Goal: Task Accomplishment & Management: Complete application form

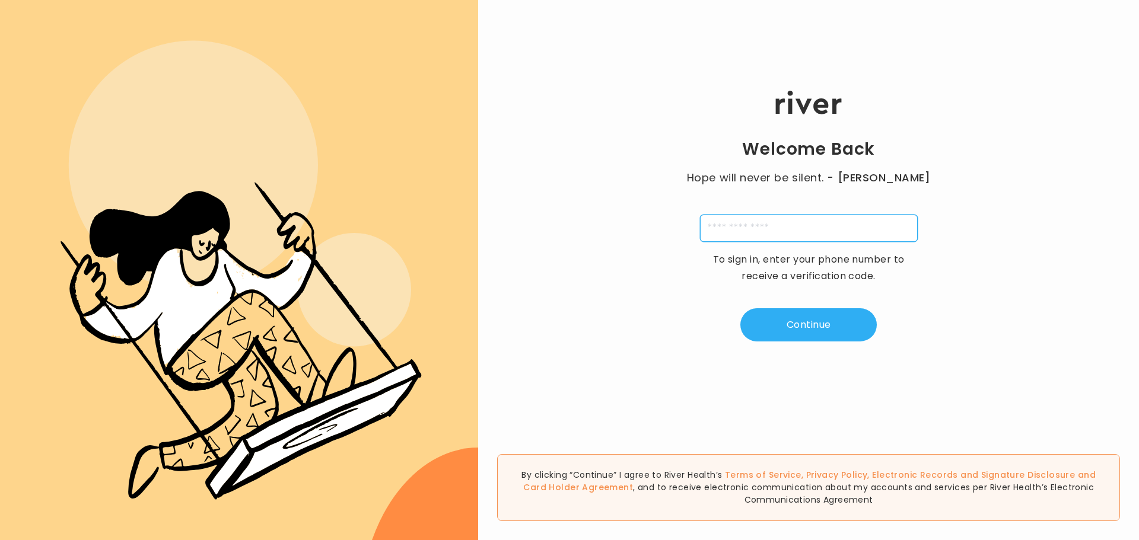
click at [706, 226] on input "tel" at bounding box center [809, 228] width 218 height 27
type input "**********"
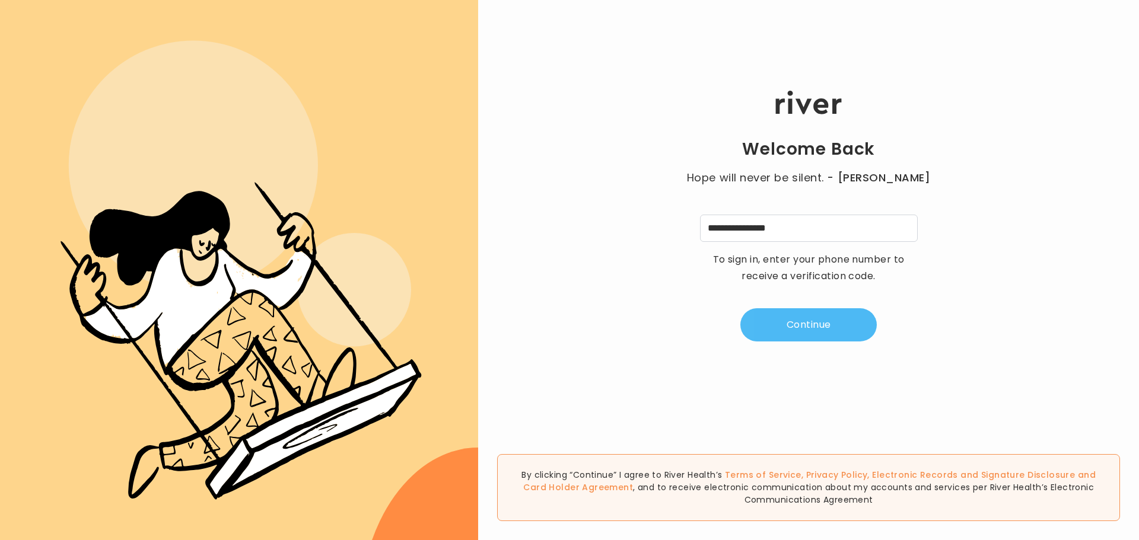
click at [815, 321] on button "Continue" at bounding box center [808, 324] width 136 height 33
click at [751, 229] on input "tel" at bounding box center [749, 228] width 27 height 27
type input "*"
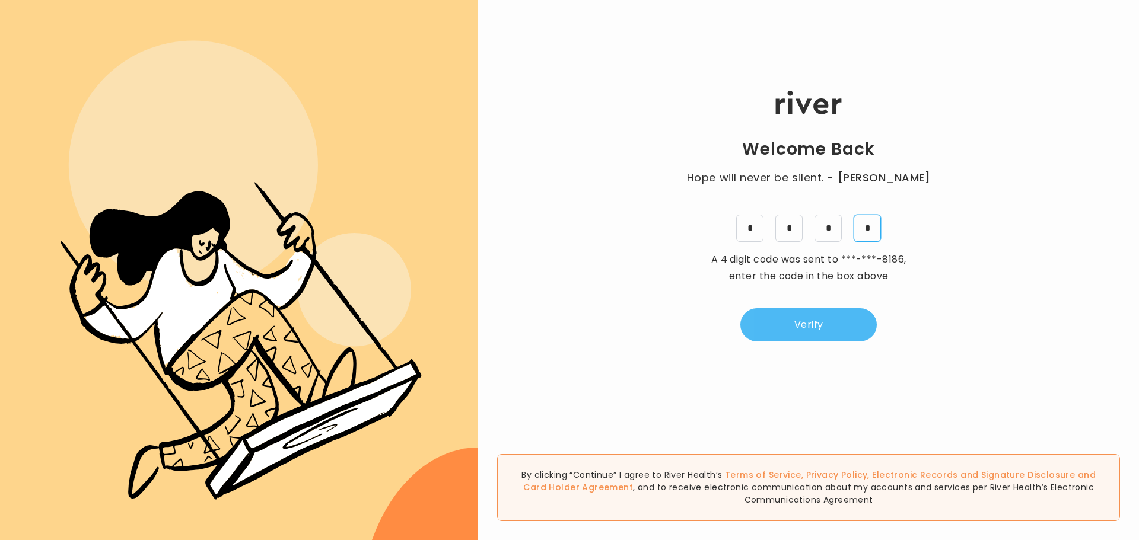
type input "*"
click at [803, 320] on button "Verify" at bounding box center [808, 324] width 136 height 33
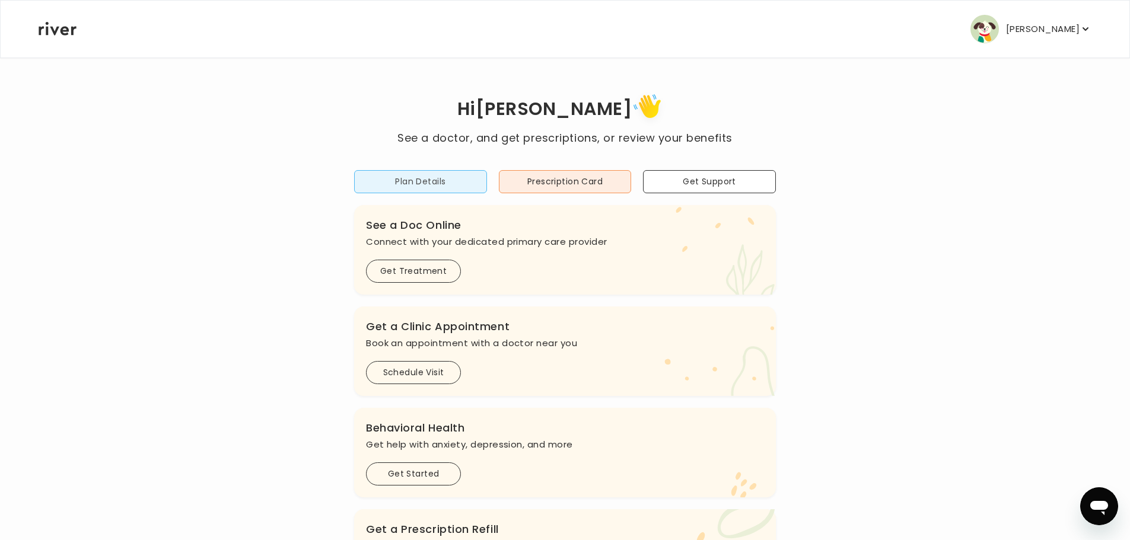
click at [407, 180] on button "Plan Details" at bounding box center [420, 181] width 133 height 23
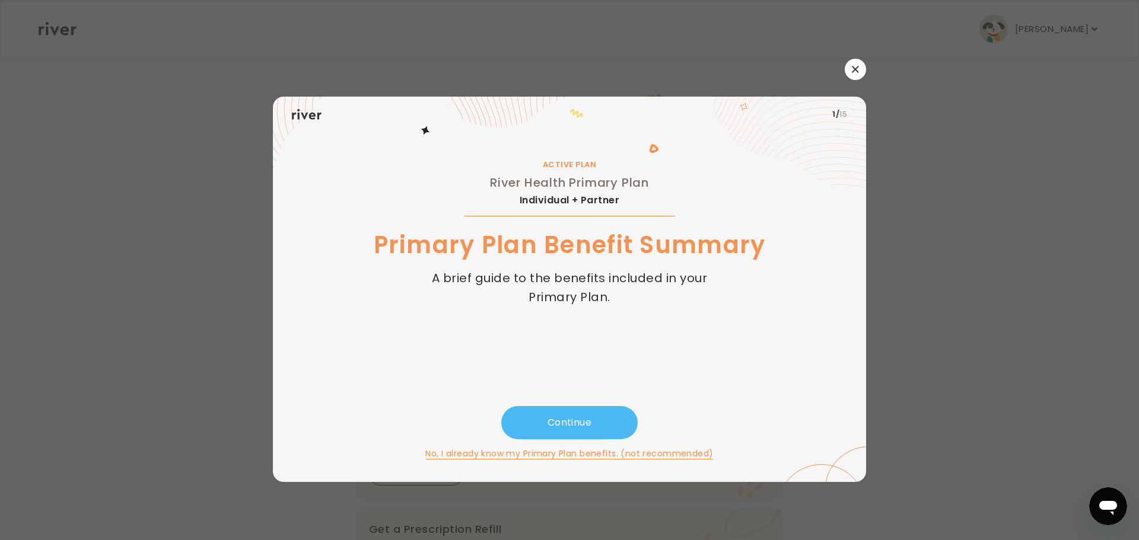
click at [575, 418] on button "Continue" at bounding box center [569, 422] width 136 height 33
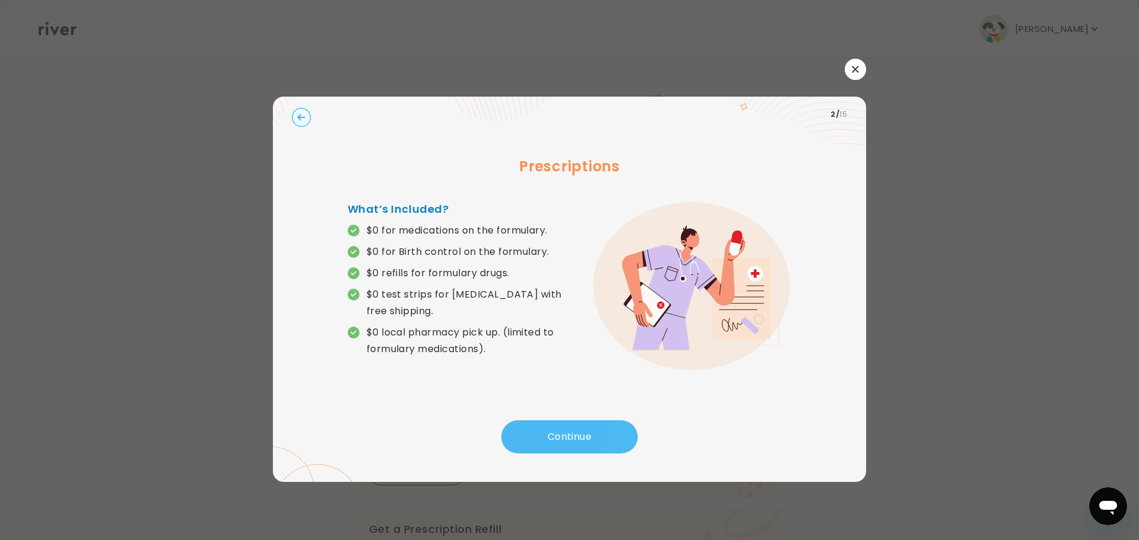
click at [563, 434] on button "Continue" at bounding box center [569, 436] width 136 height 33
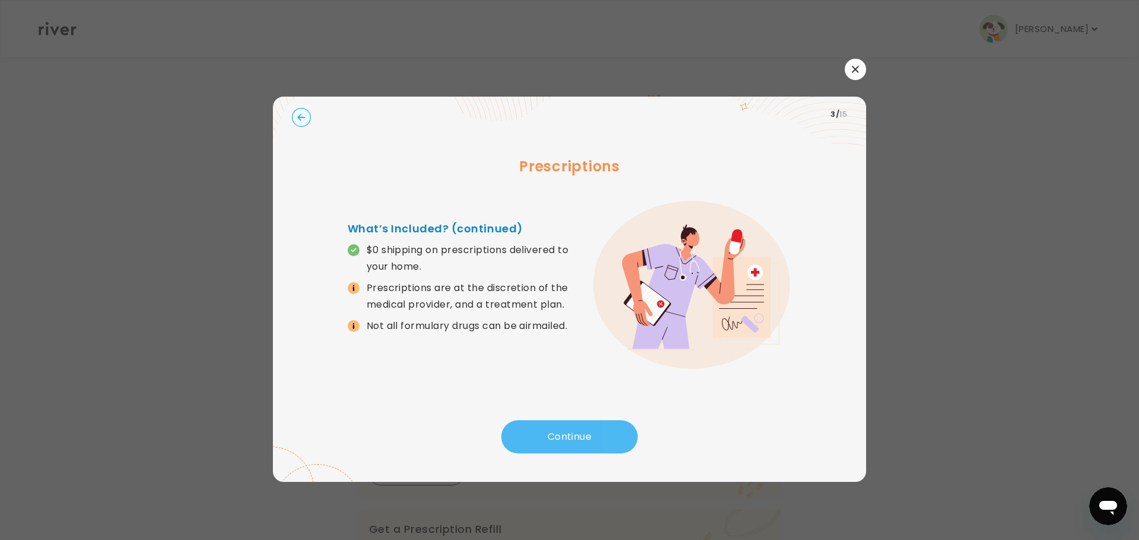
click at [571, 436] on button "Continue" at bounding box center [569, 436] width 136 height 33
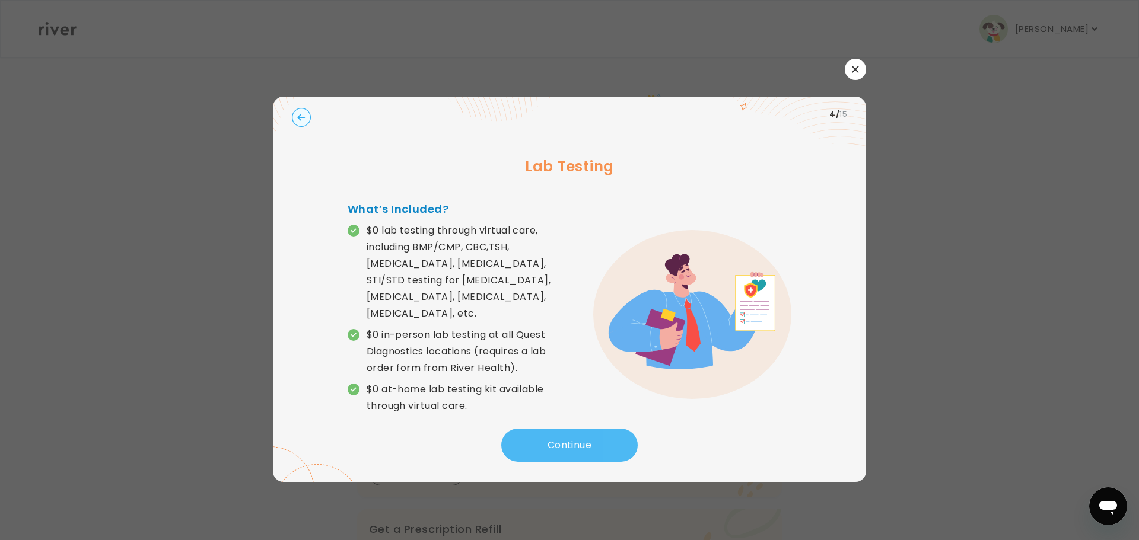
click at [572, 429] on button "Continue" at bounding box center [569, 445] width 136 height 33
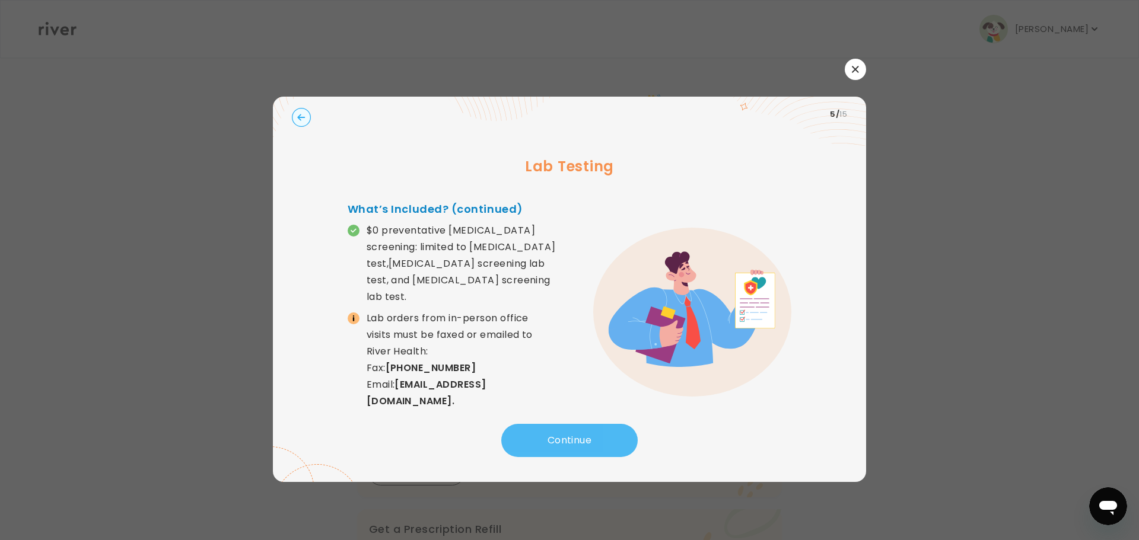
click at [573, 435] on button "Continue" at bounding box center [569, 440] width 136 height 33
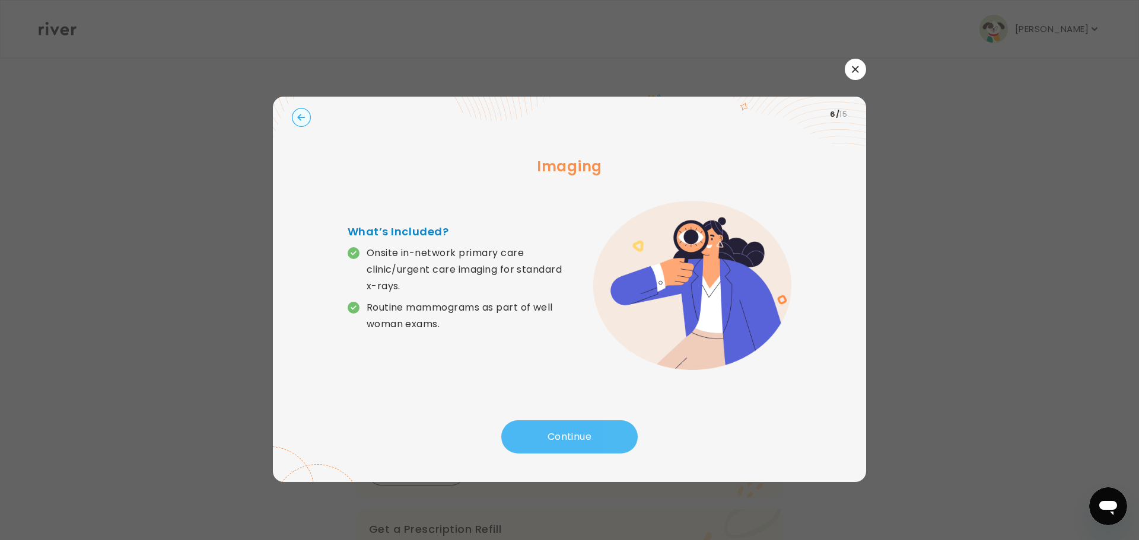
click at [575, 434] on button "Continue" at bounding box center [569, 436] width 136 height 33
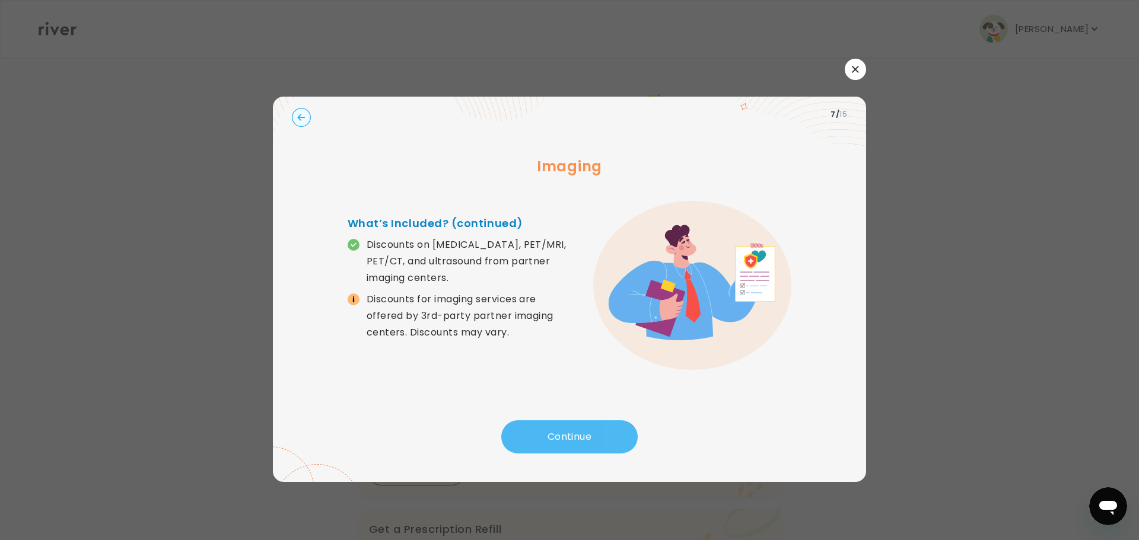
click at [578, 430] on button "Continue" at bounding box center [569, 436] width 136 height 33
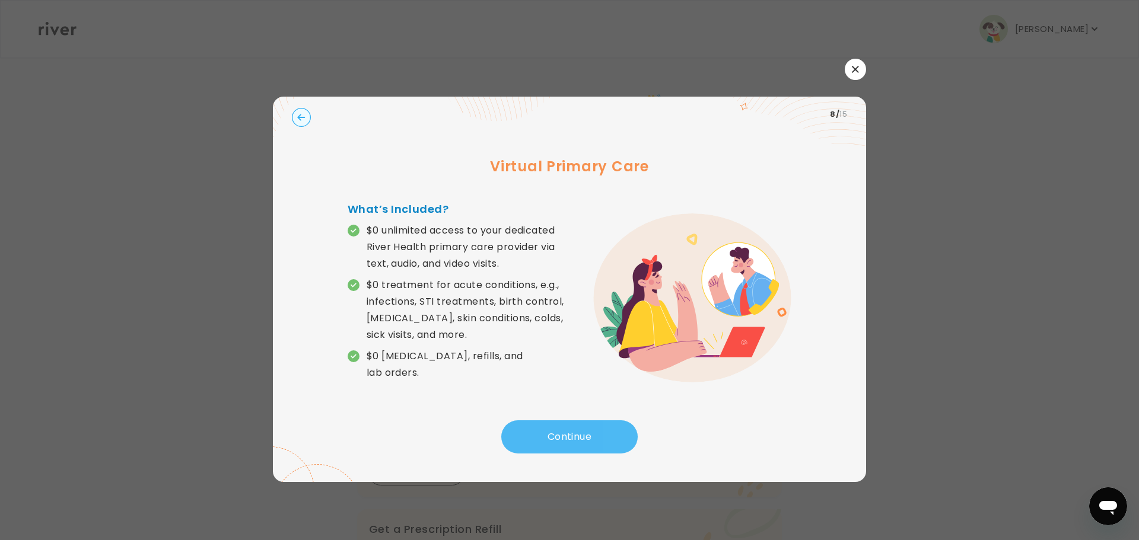
click at [575, 434] on button "Continue" at bounding box center [569, 436] width 136 height 33
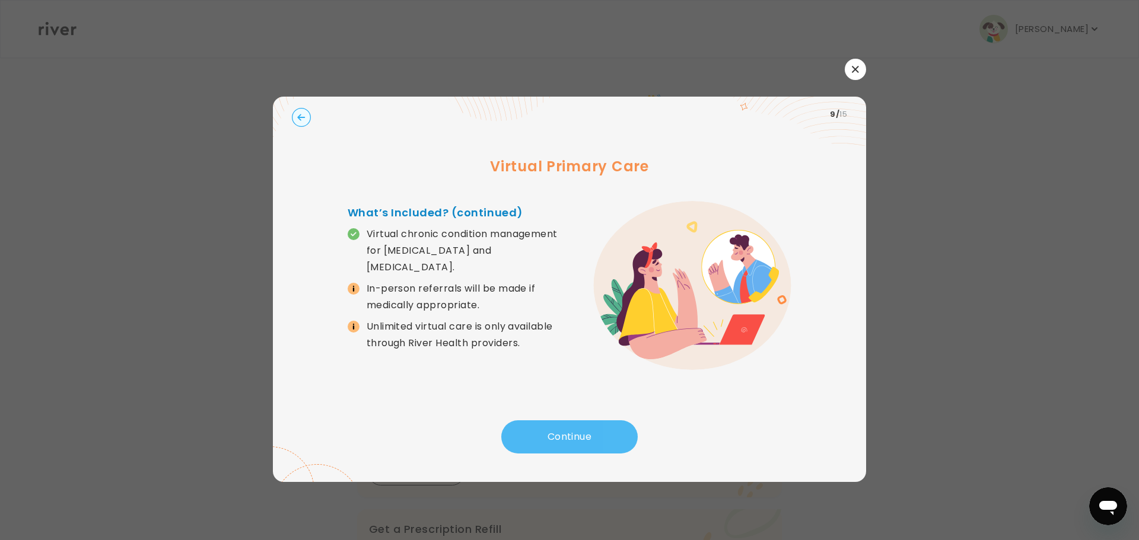
click at [584, 435] on button "Continue" at bounding box center [569, 436] width 136 height 33
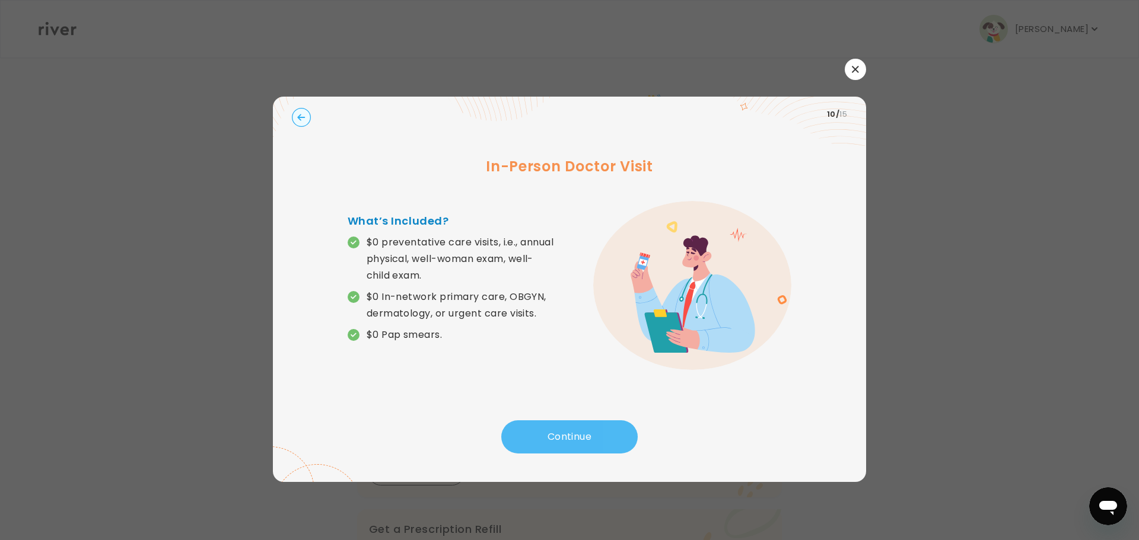
click at [572, 432] on button "Continue" at bounding box center [569, 436] width 136 height 33
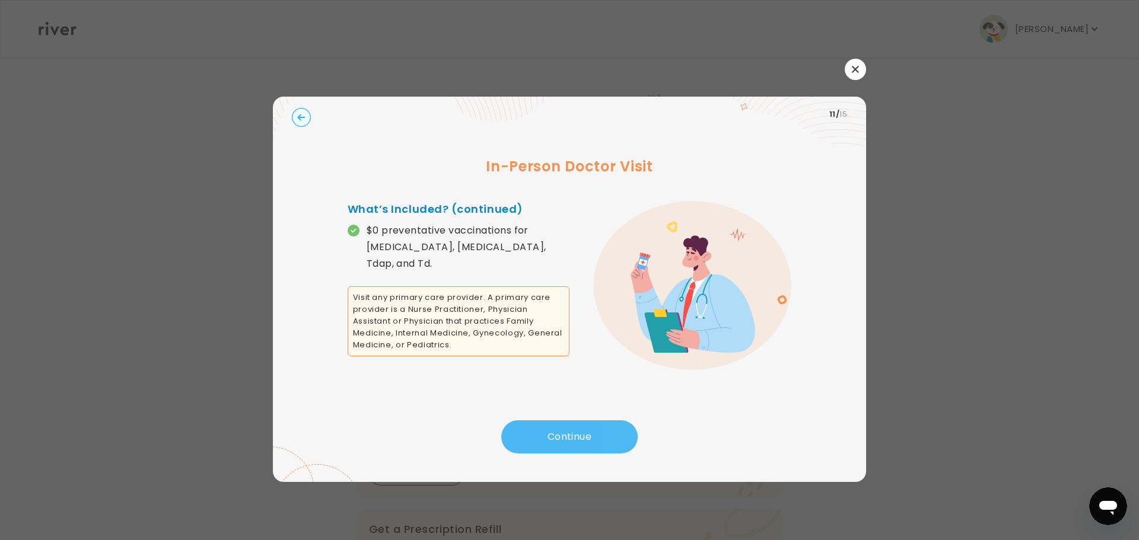
click at [578, 428] on button "Continue" at bounding box center [569, 436] width 136 height 33
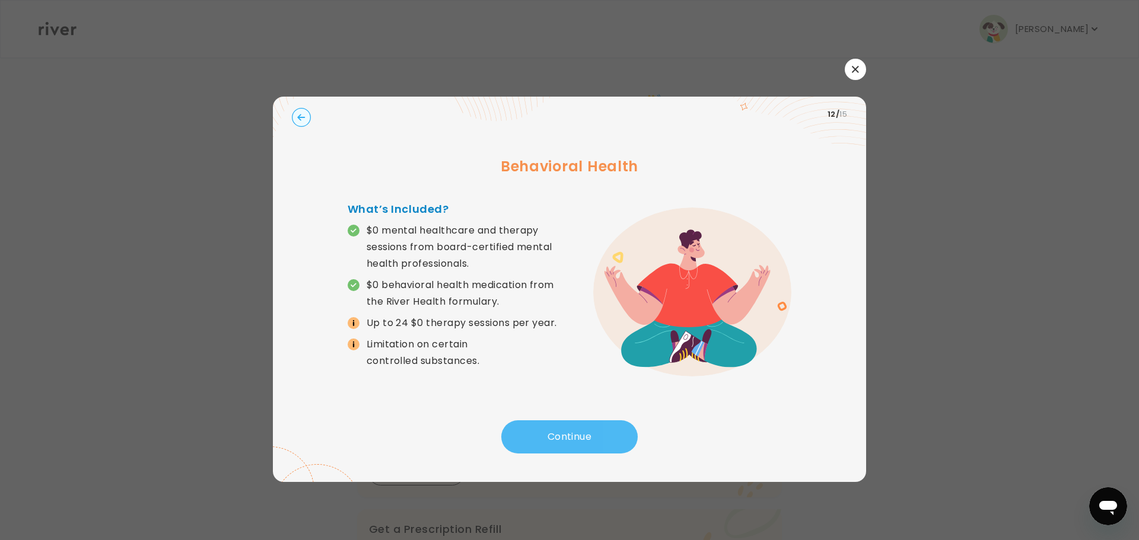
click at [576, 431] on button "Continue" at bounding box center [569, 436] width 136 height 33
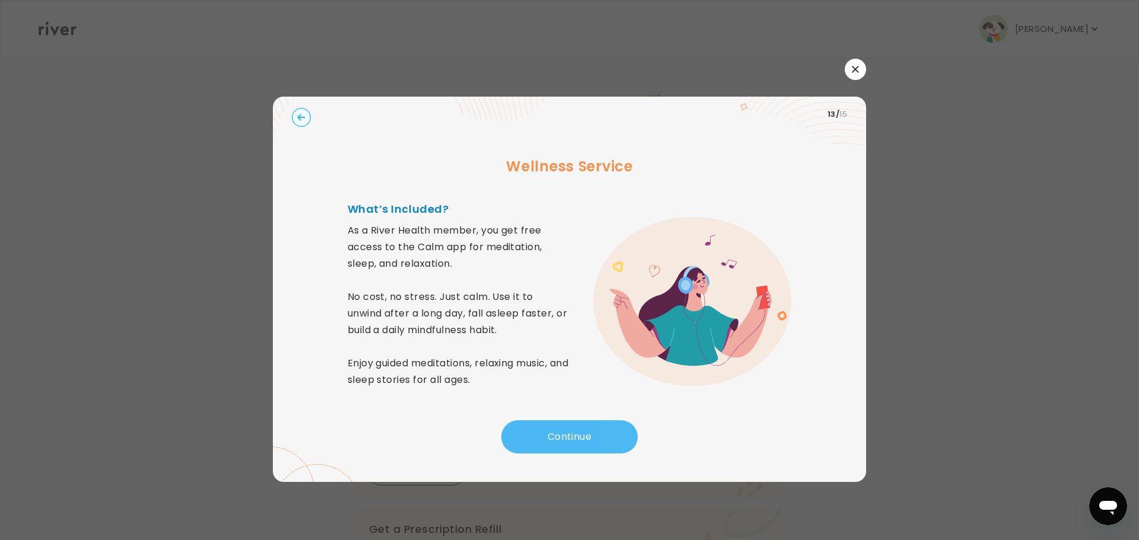
click at [590, 428] on button "Continue" at bounding box center [569, 436] width 136 height 33
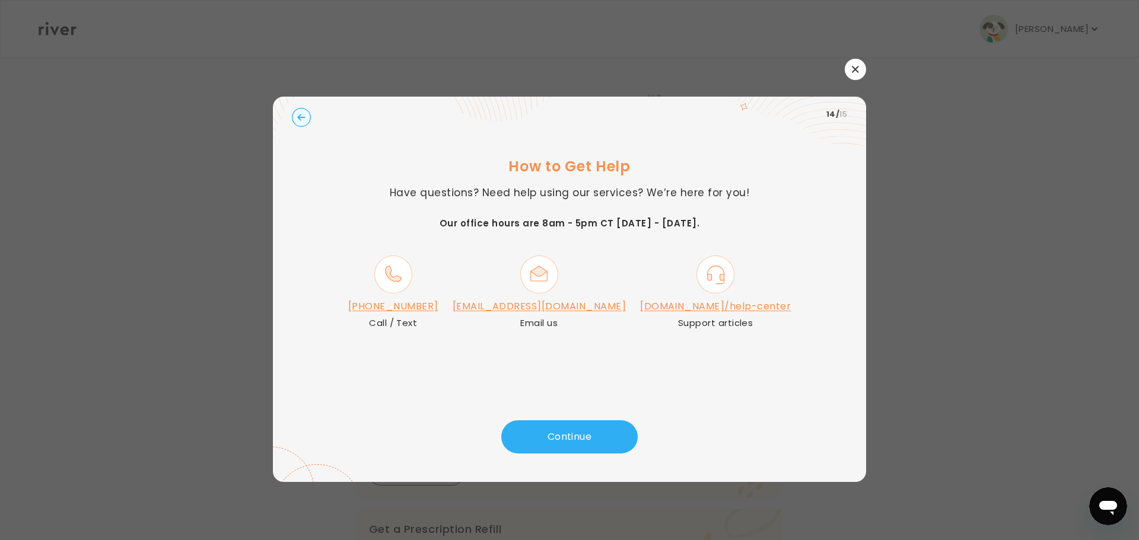
click at [301, 117] on icon "button" at bounding box center [301, 117] width 8 height 7
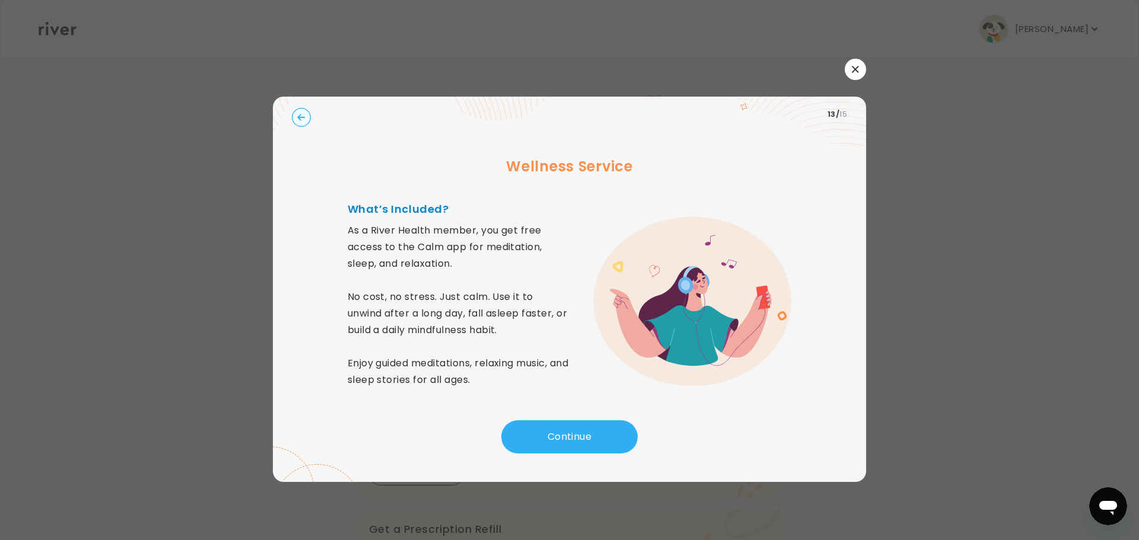
click at [301, 117] on icon "button" at bounding box center [301, 117] width 8 height 7
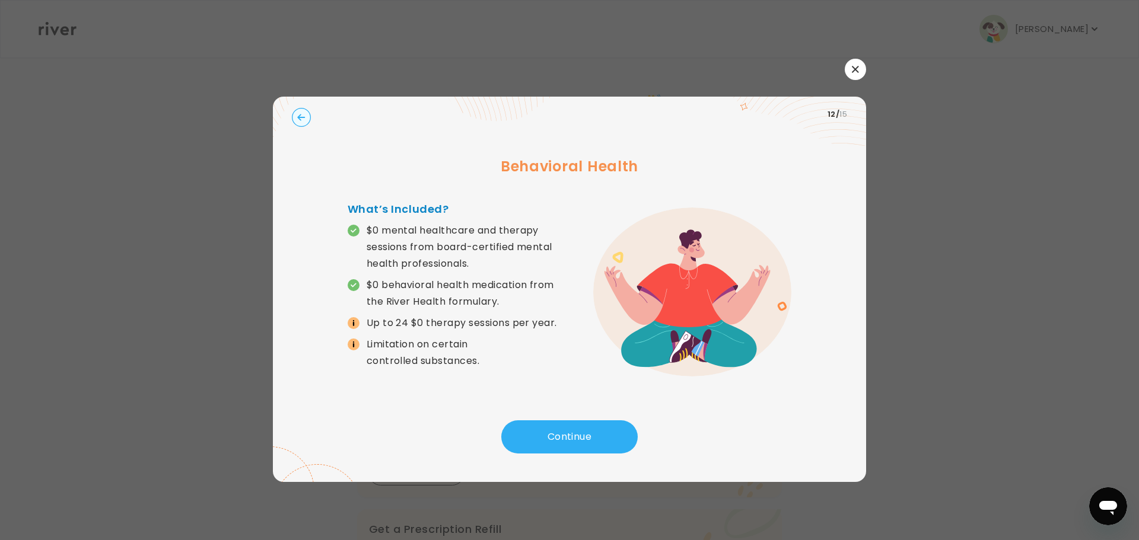
click at [301, 117] on icon "button" at bounding box center [301, 117] width 8 height 7
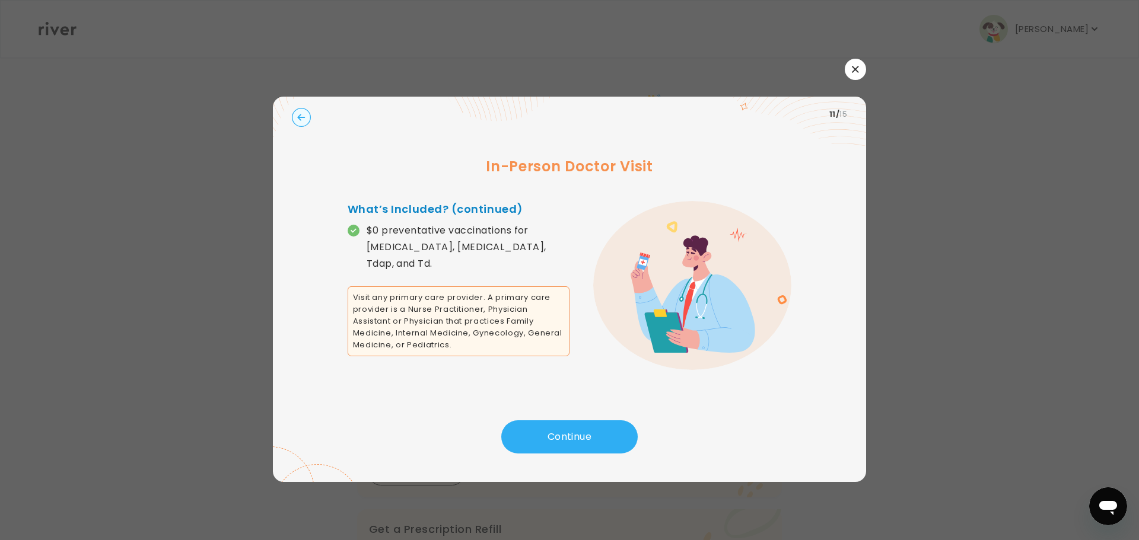
click at [301, 117] on icon "button" at bounding box center [301, 117] width 8 height 7
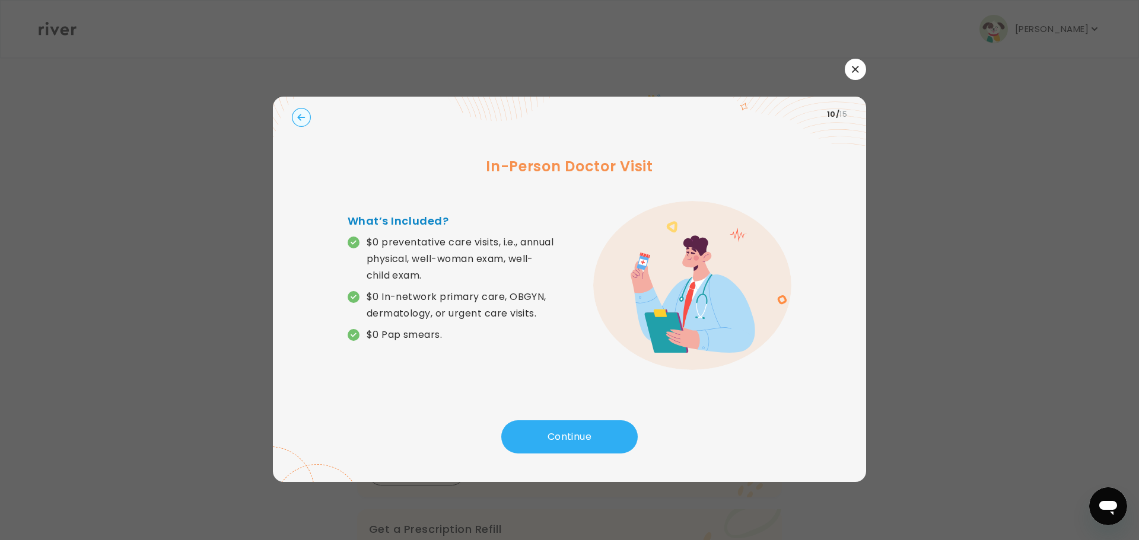
click at [301, 117] on icon "button" at bounding box center [301, 117] width 8 height 7
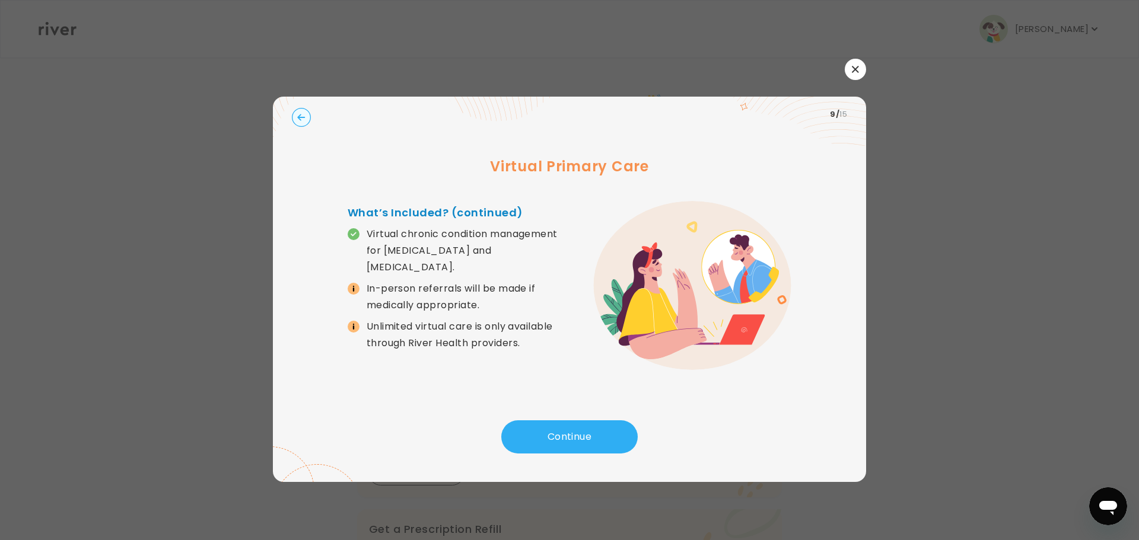
click at [300, 117] on icon "button" at bounding box center [301, 117] width 8 height 7
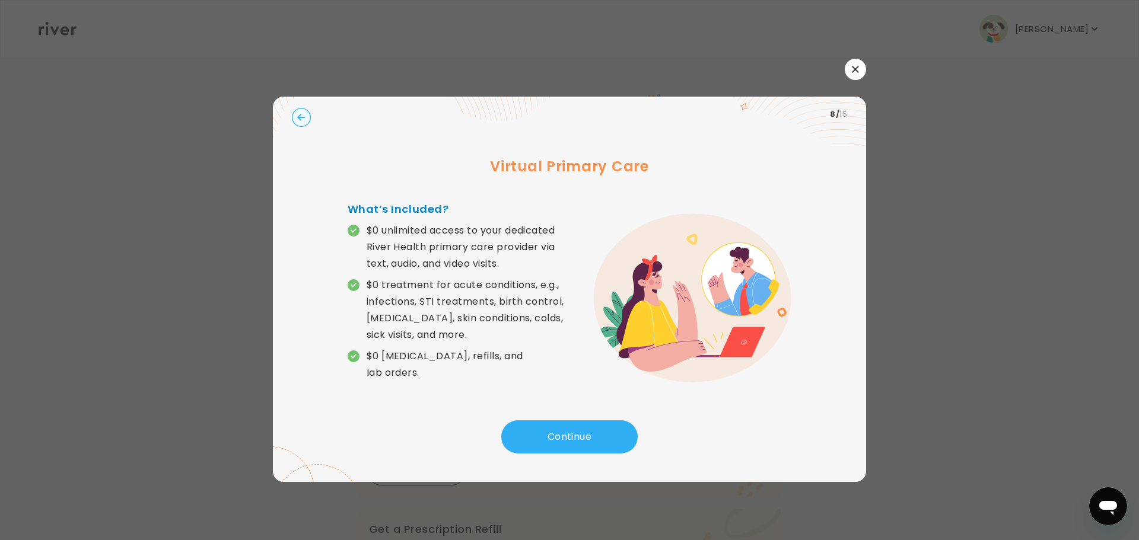
click at [300, 117] on icon "button" at bounding box center [301, 117] width 8 height 7
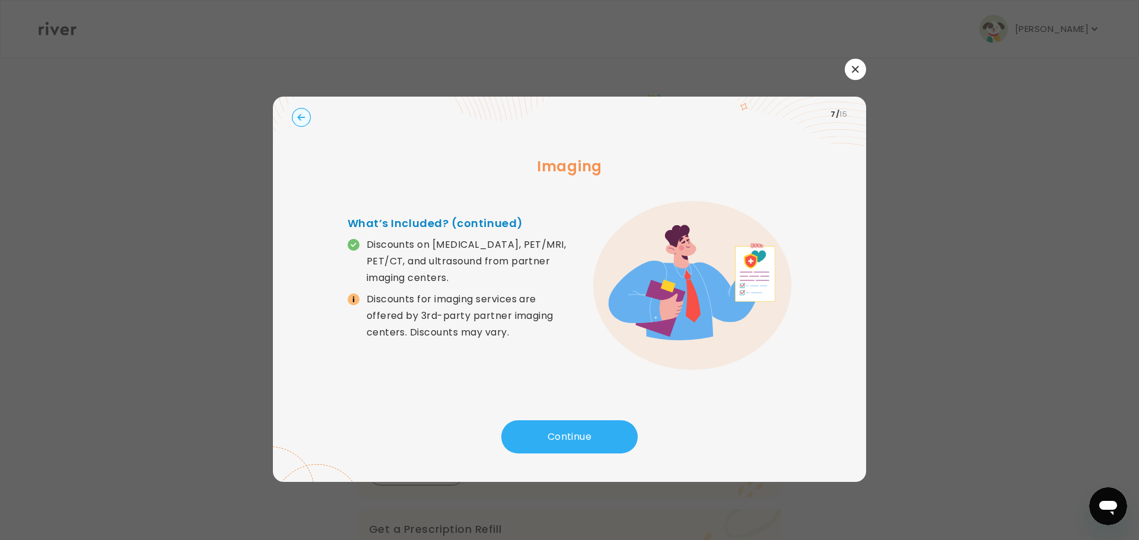
click at [300, 117] on icon "button" at bounding box center [301, 117] width 8 height 7
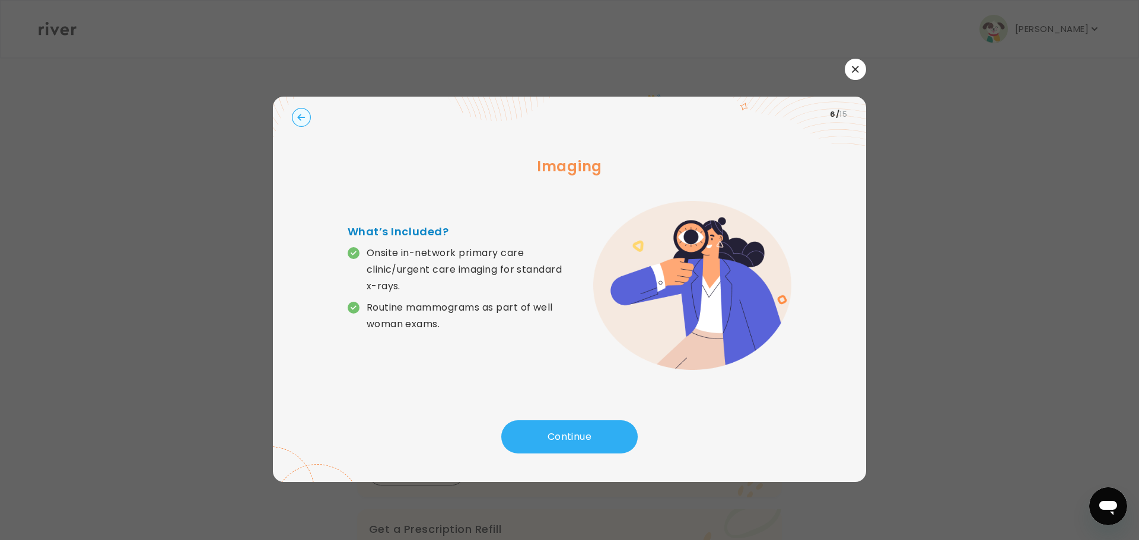
click at [300, 117] on icon "button" at bounding box center [301, 117] width 8 height 7
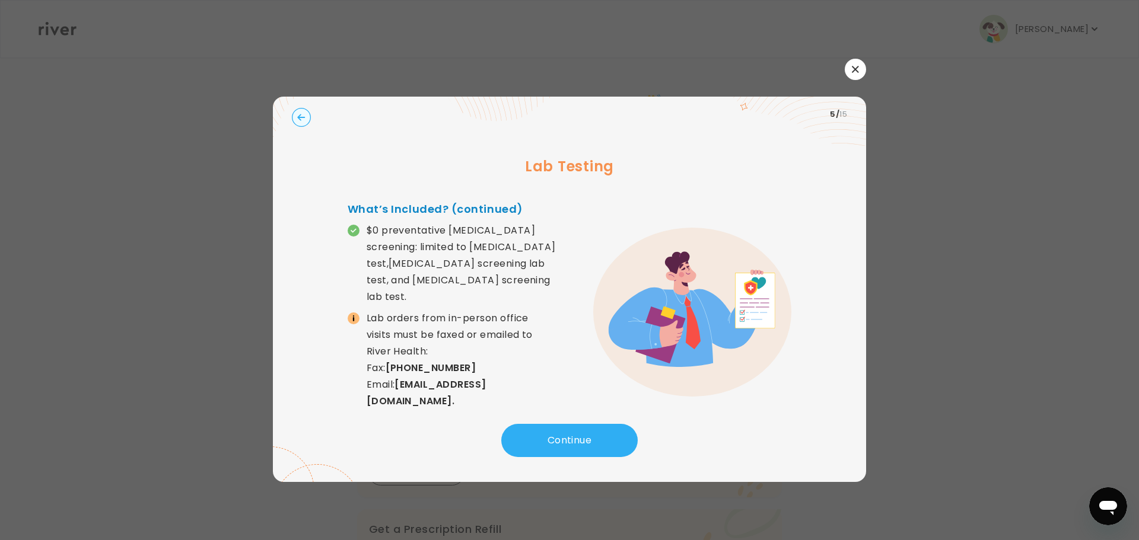
click at [298, 118] on icon "button" at bounding box center [301, 117] width 8 height 7
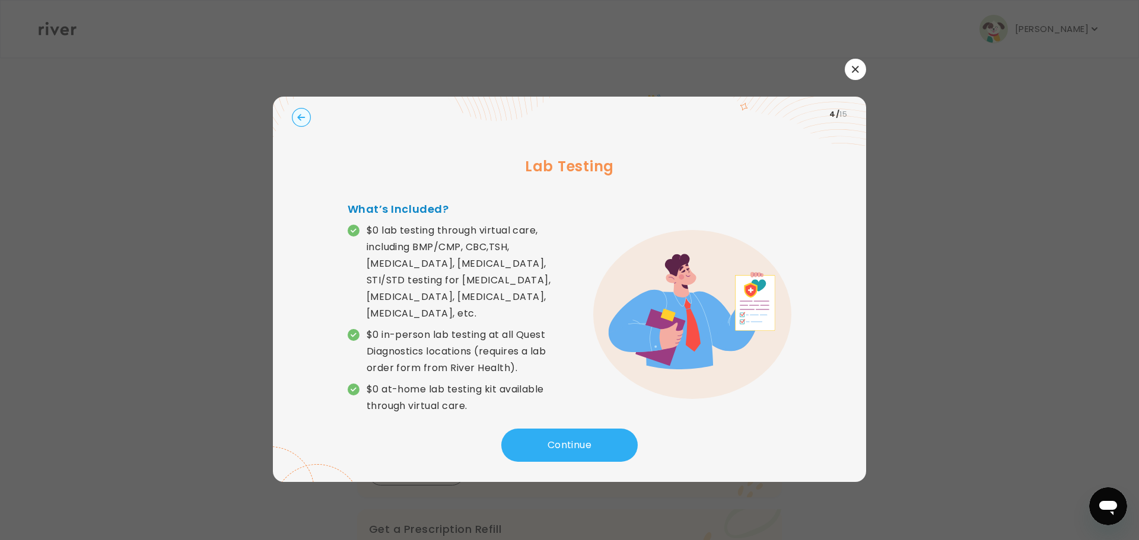
click at [301, 122] on circle "button" at bounding box center [301, 117] width 18 height 18
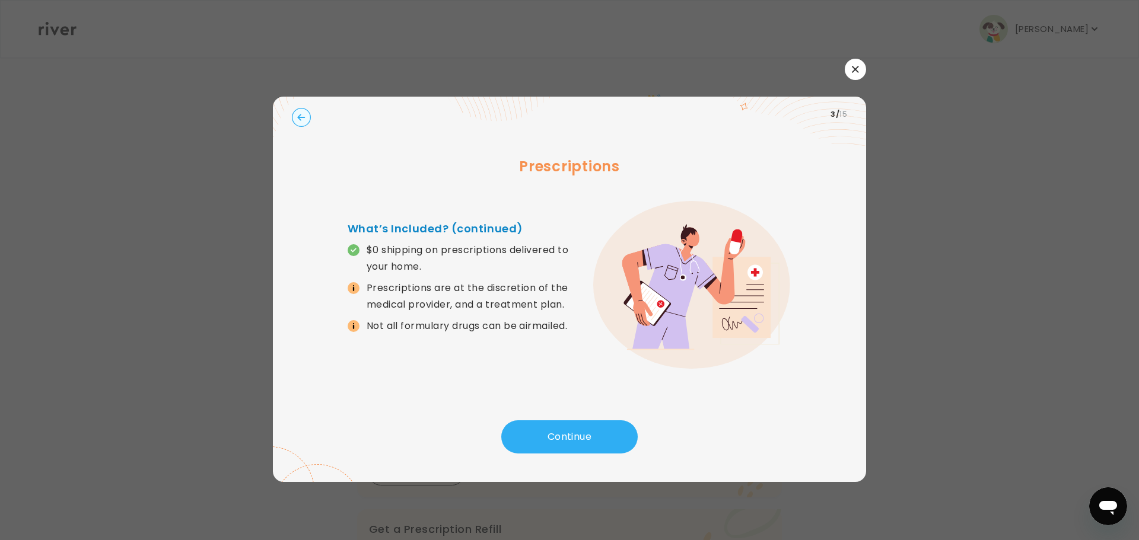
click at [301, 122] on circle "button" at bounding box center [301, 117] width 18 height 18
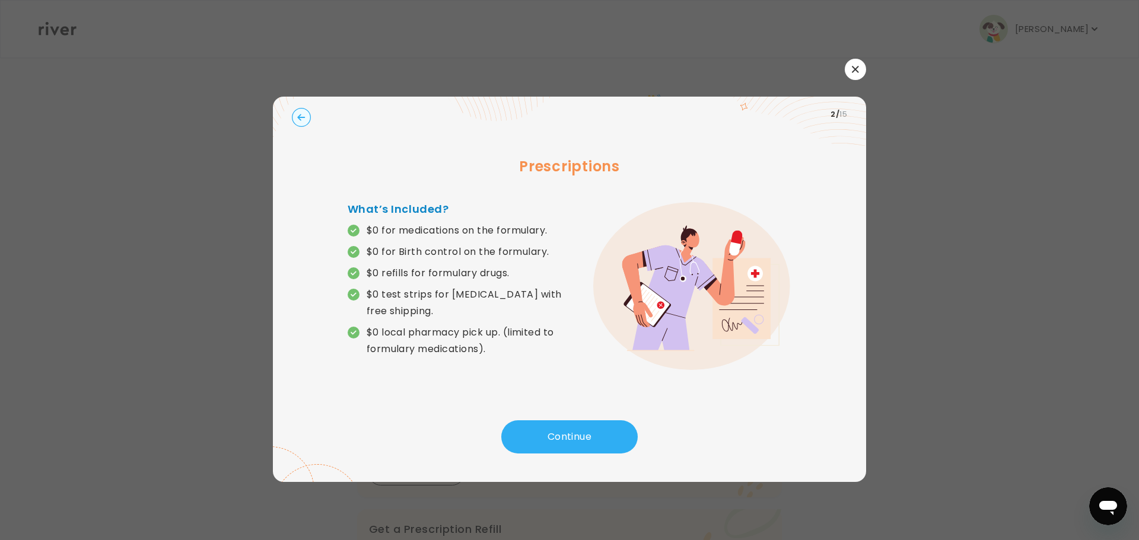
click at [301, 122] on circle "button" at bounding box center [301, 117] width 18 height 18
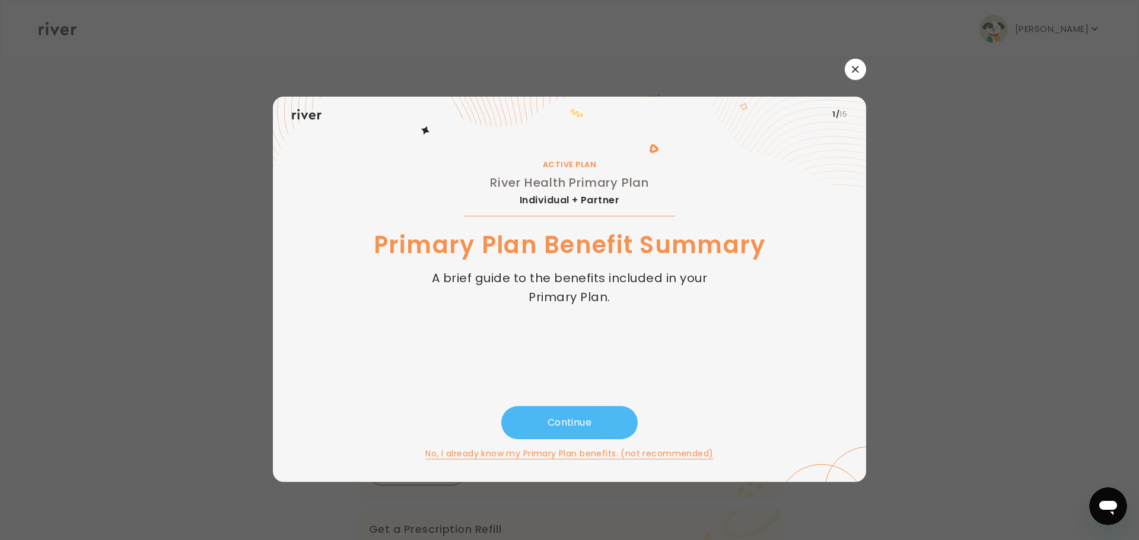
click at [592, 425] on button "Continue" at bounding box center [569, 422] width 136 height 33
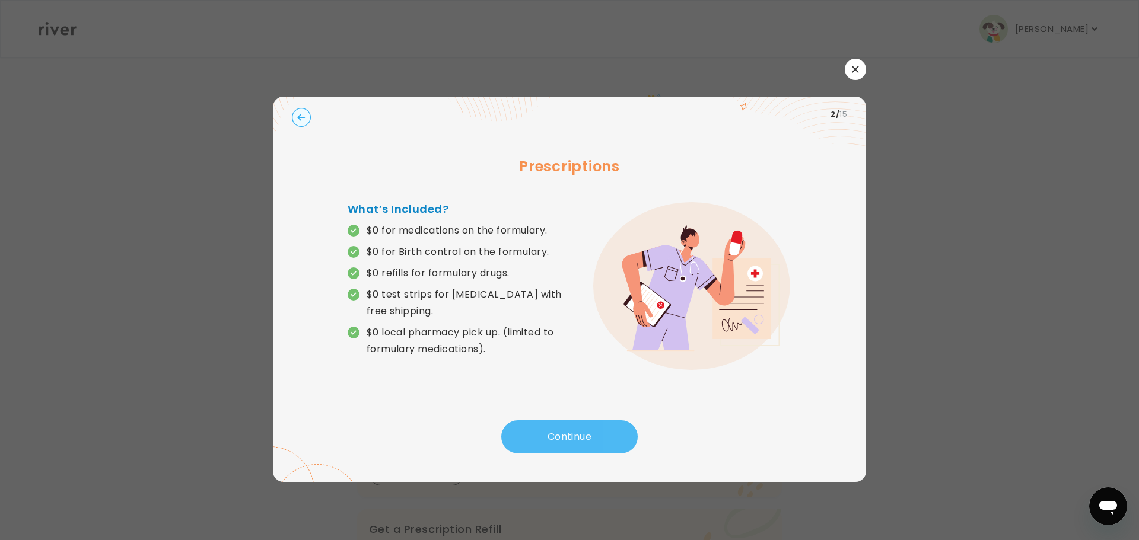
click at [592, 425] on button "Continue" at bounding box center [569, 436] width 136 height 33
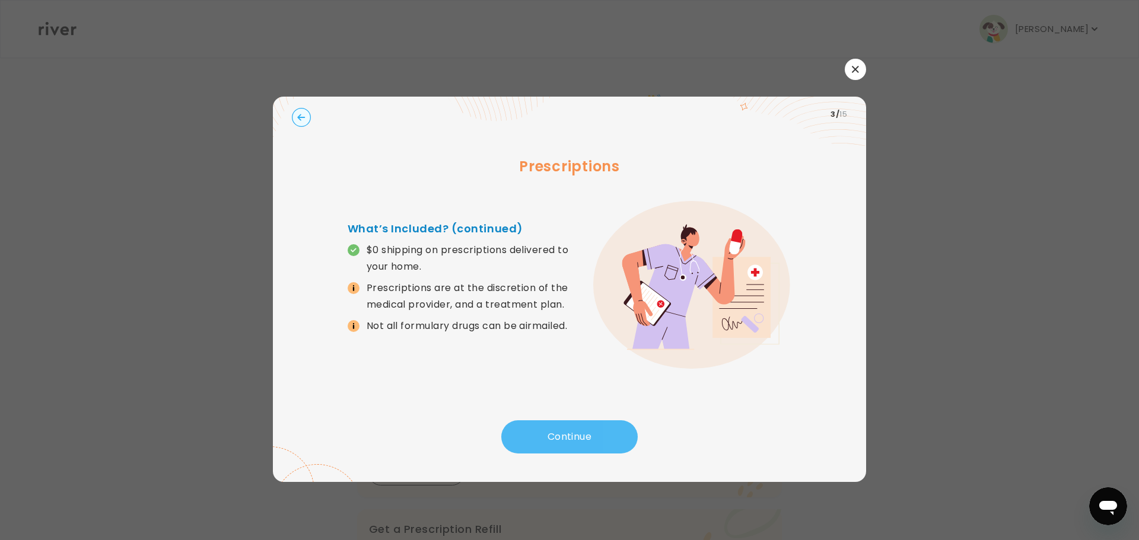
click at [590, 433] on button "Continue" at bounding box center [569, 436] width 136 height 33
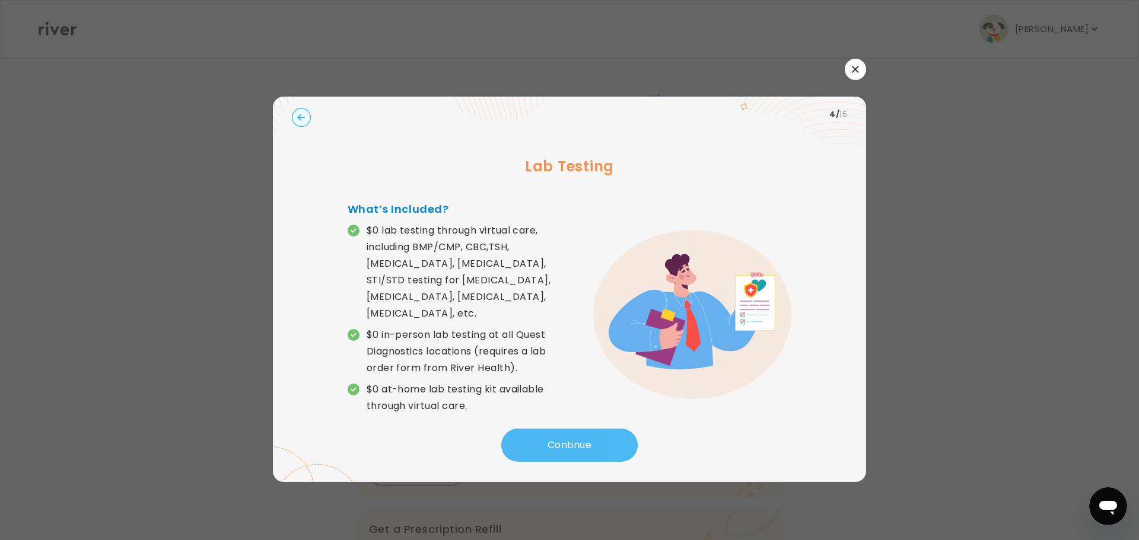
click at [589, 434] on button "Continue" at bounding box center [569, 445] width 136 height 33
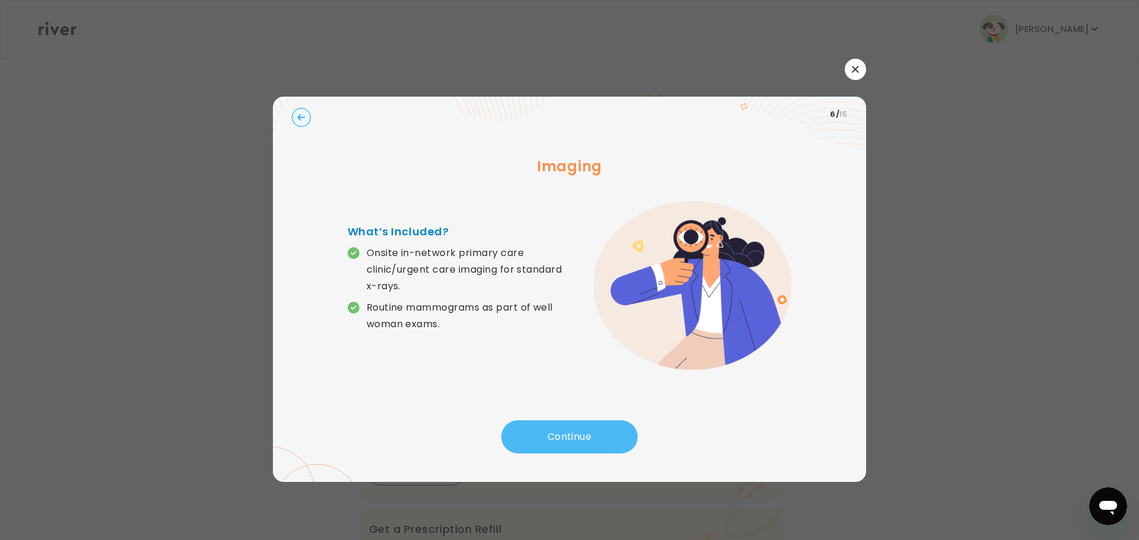
click at [588, 435] on button "Continue" at bounding box center [569, 436] width 136 height 33
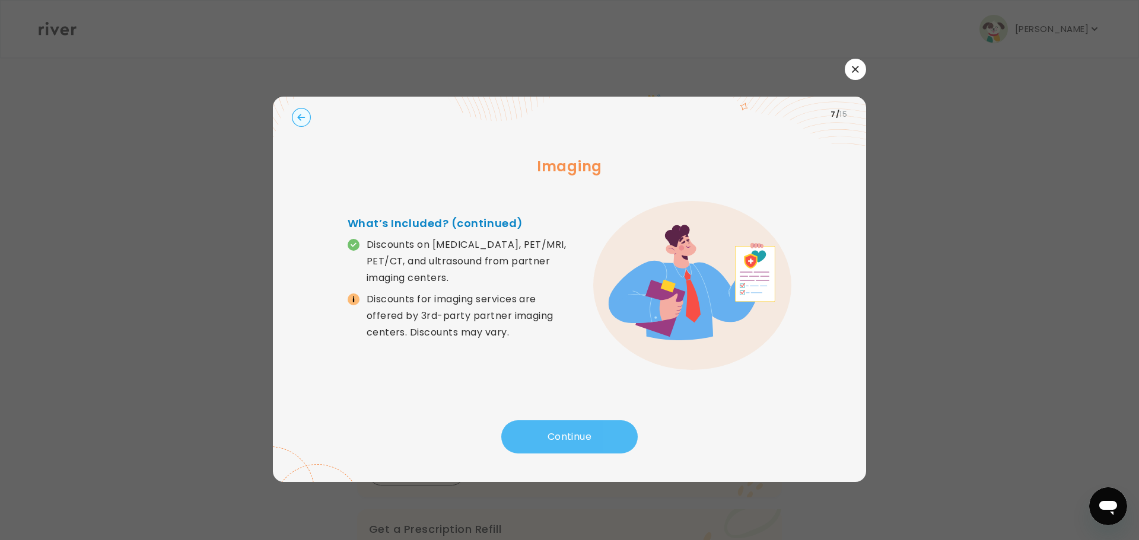
click at [586, 435] on button "Continue" at bounding box center [569, 436] width 136 height 33
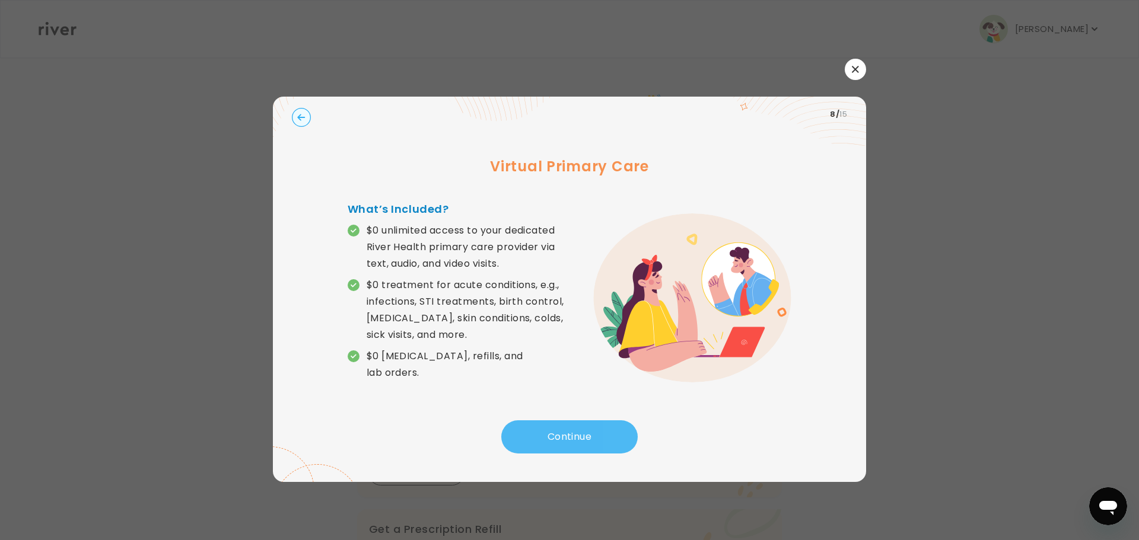
click at [584, 435] on button "Continue" at bounding box center [569, 436] width 136 height 33
click at [582, 435] on button "Continue" at bounding box center [569, 436] width 136 height 33
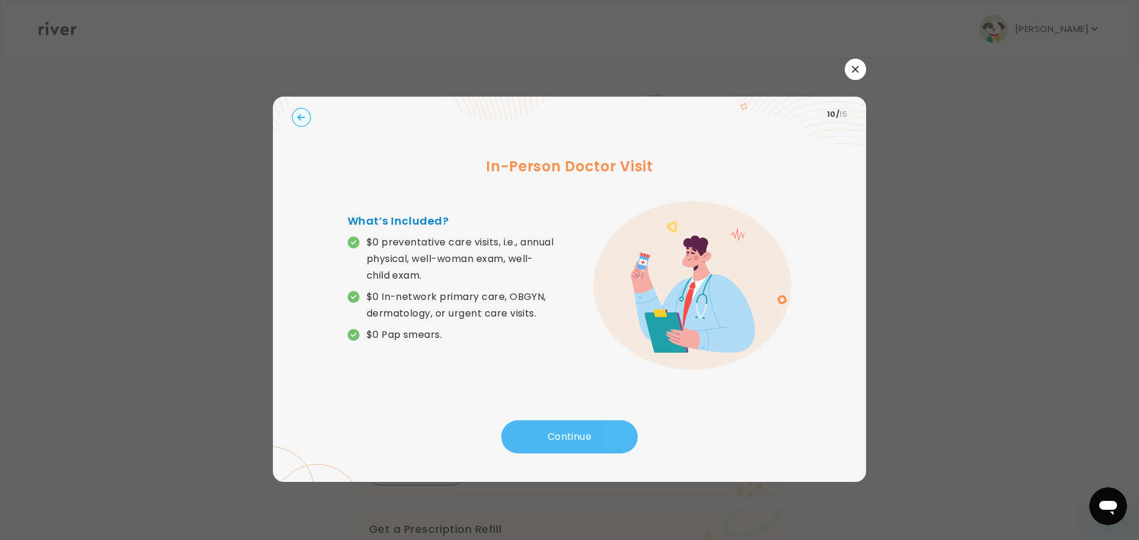
click at [581, 435] on button "Continue" at bounding box center [569, 436] width 136 height 33
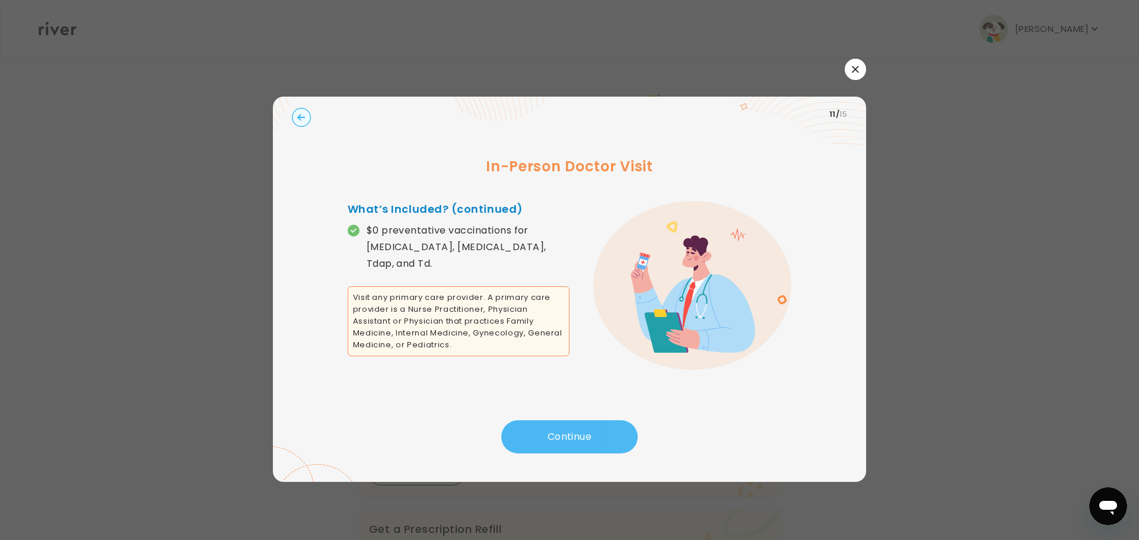
click at [580, 435] on button "Continue" at bounding box center [569, 436] width 136 height 33
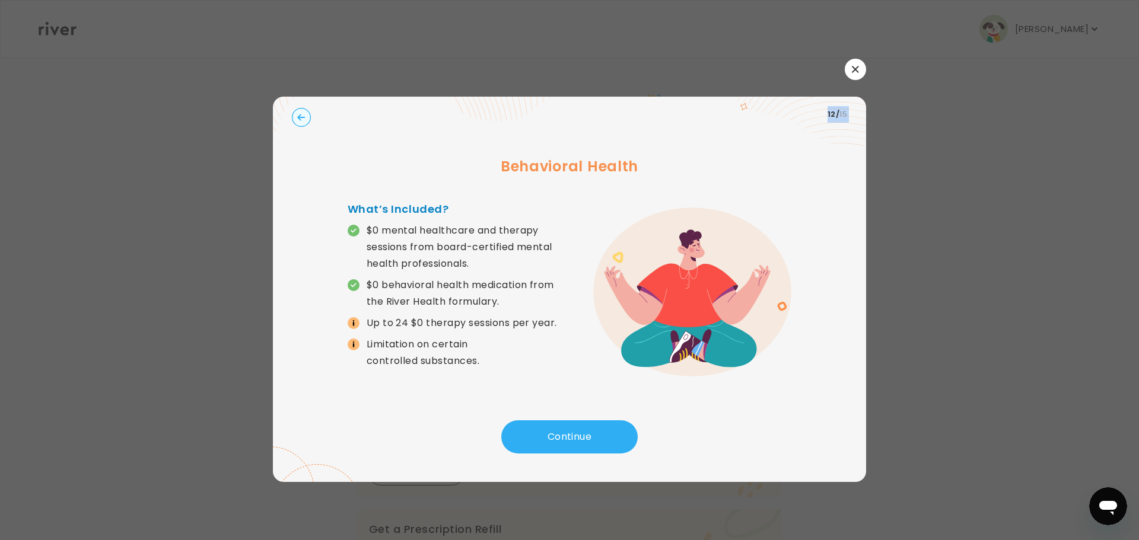
click at [292, 112] on div "12 / 15" at bounding box center [569, 114] width 555 height 17
click at [298, 113] on circle "button" at bounding box center [301, 117] width 18 height 18
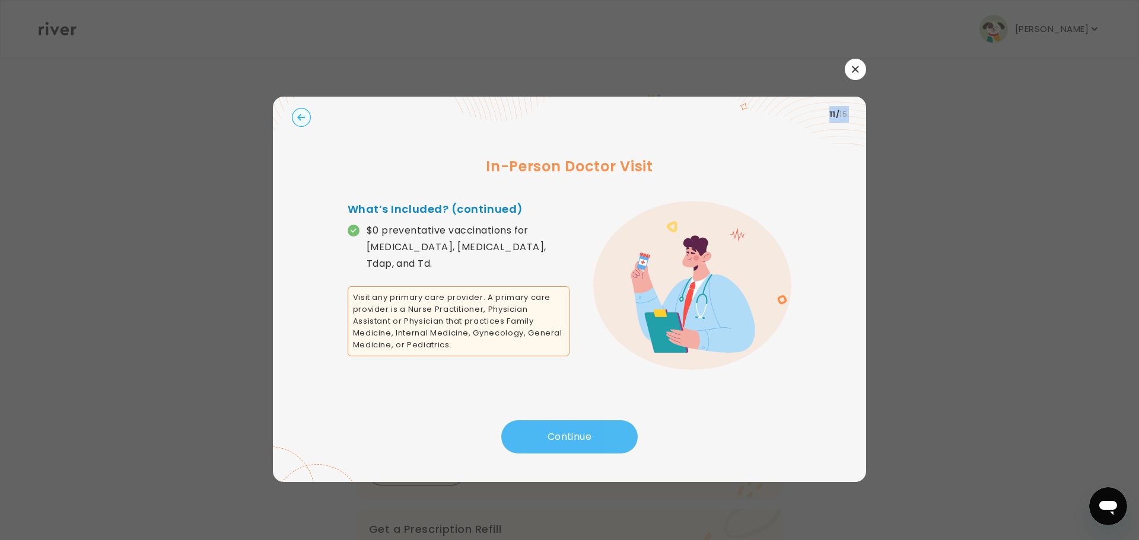
click at [571, 426] on button "Continue" at bounding box center [569, 436] width 136 height 33
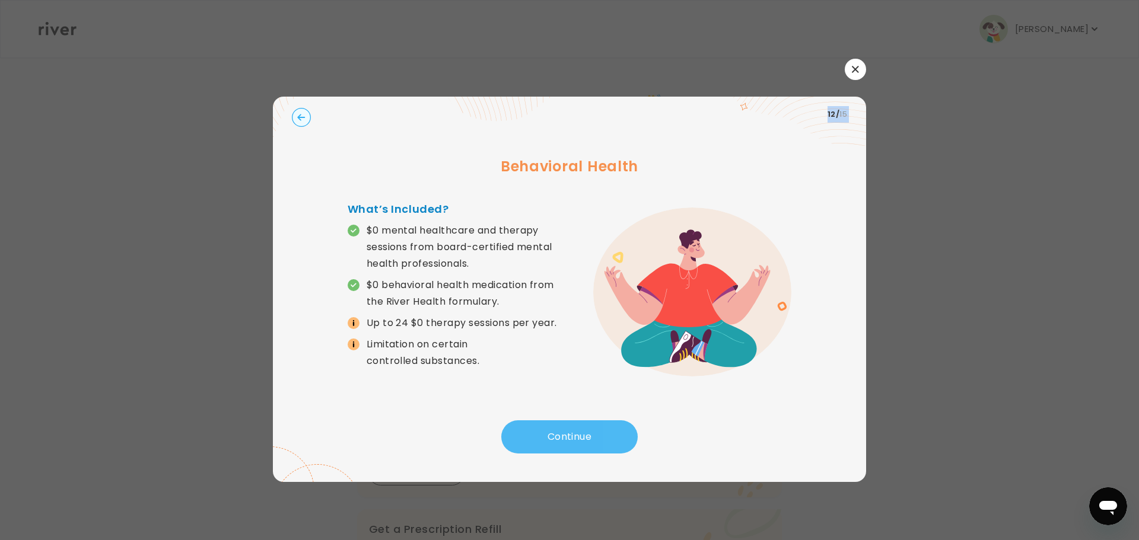
click at [571, 426] on button "Continue" at bounding box center [569, 436] width 136 height 33
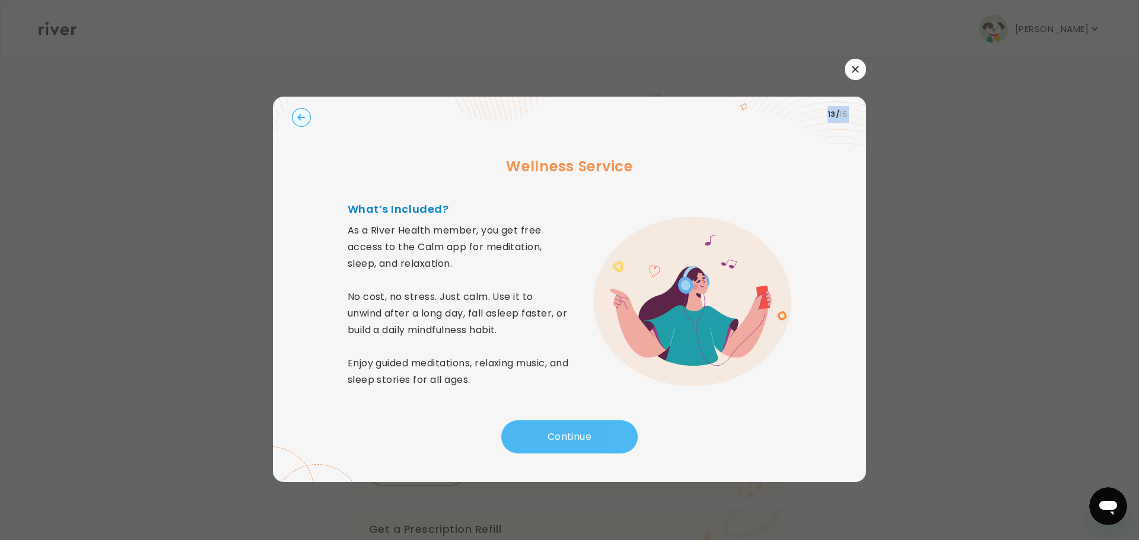
click at [571, 426] on button "Continue" at bounding box center [569, 436] width 136 height 33
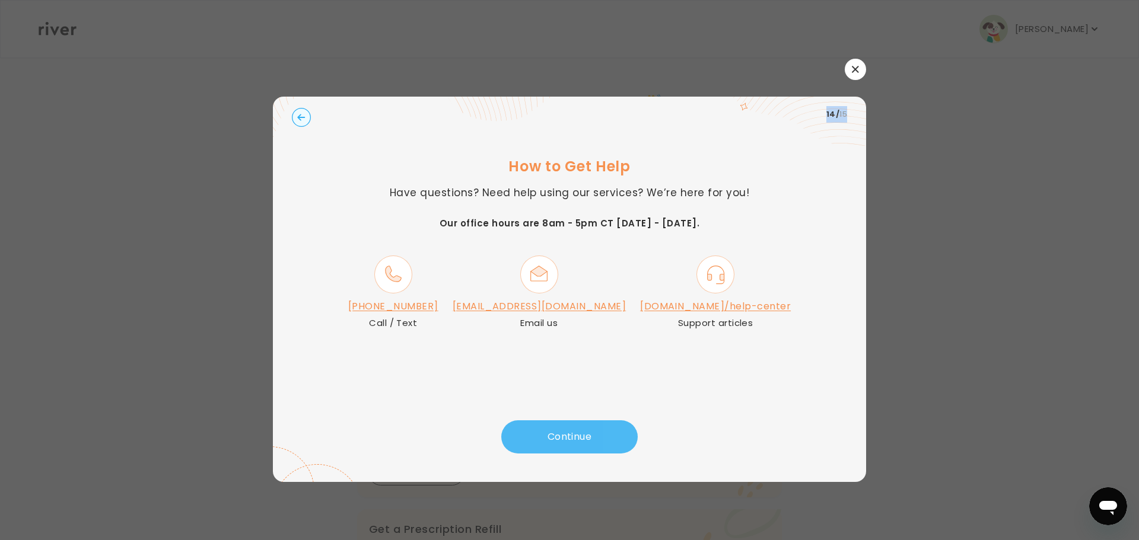
click at [571, 427] on button "Continue" at bounding box center [569, 436] width 136 height 33
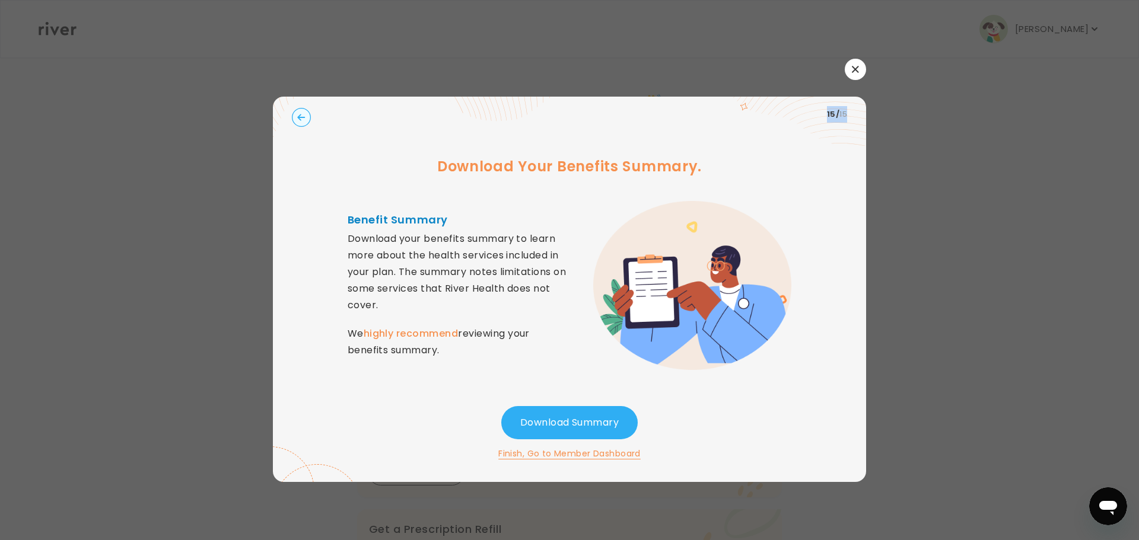
click at [583, 452] on button "Finish, Go to Member Dashboard" at bounding box center [569, 454] width 142 height 14
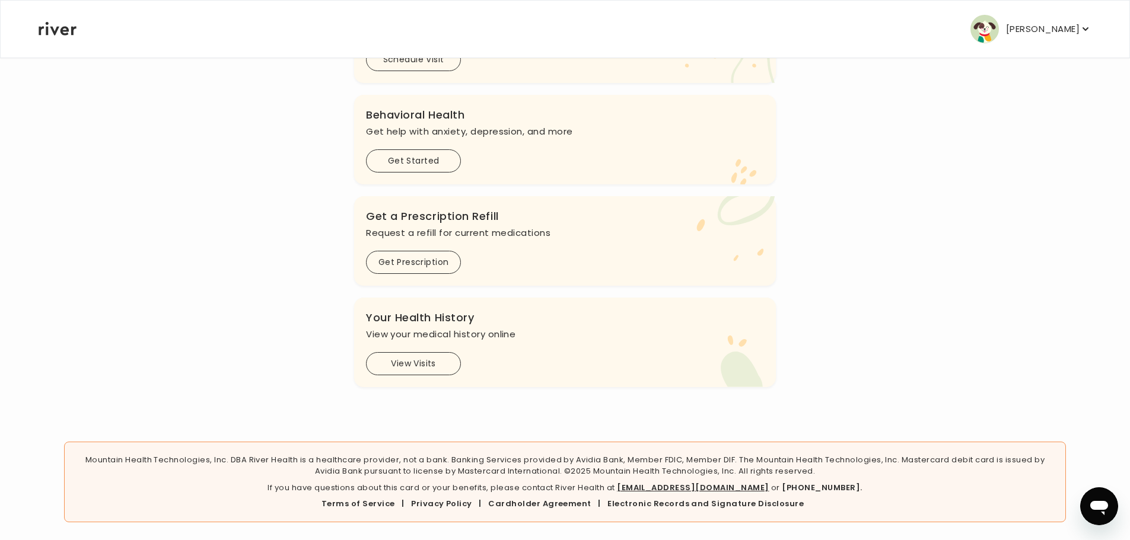
scroll to position [314, 0]
click at [412, 359] on button "View Visits" at bounding box center [413, 362] width 95 height 23
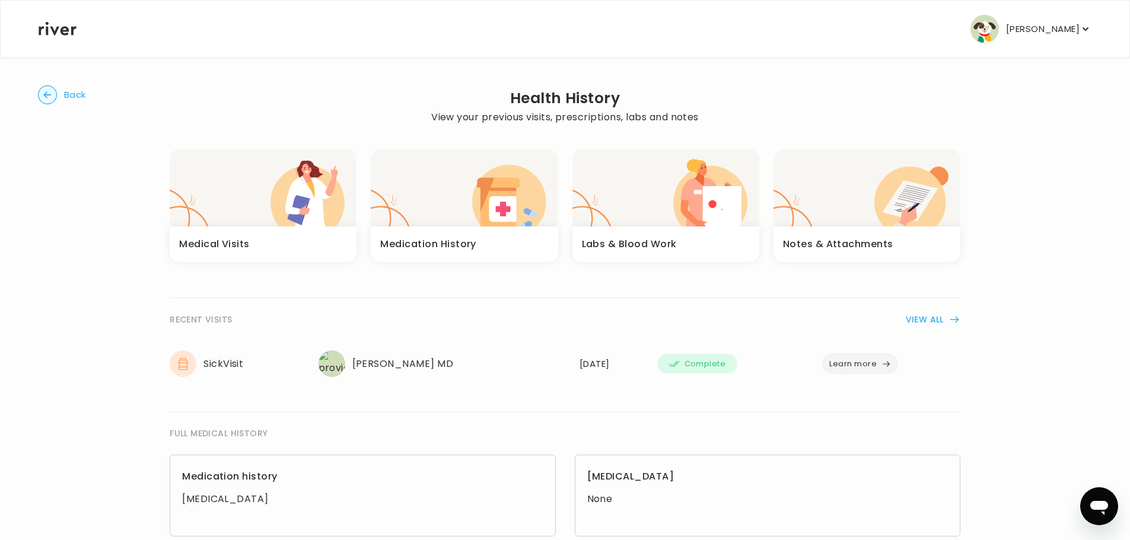
click at [438, 238] on h3 "Medication History" at bounding box center [428, 244] width 96 height 17
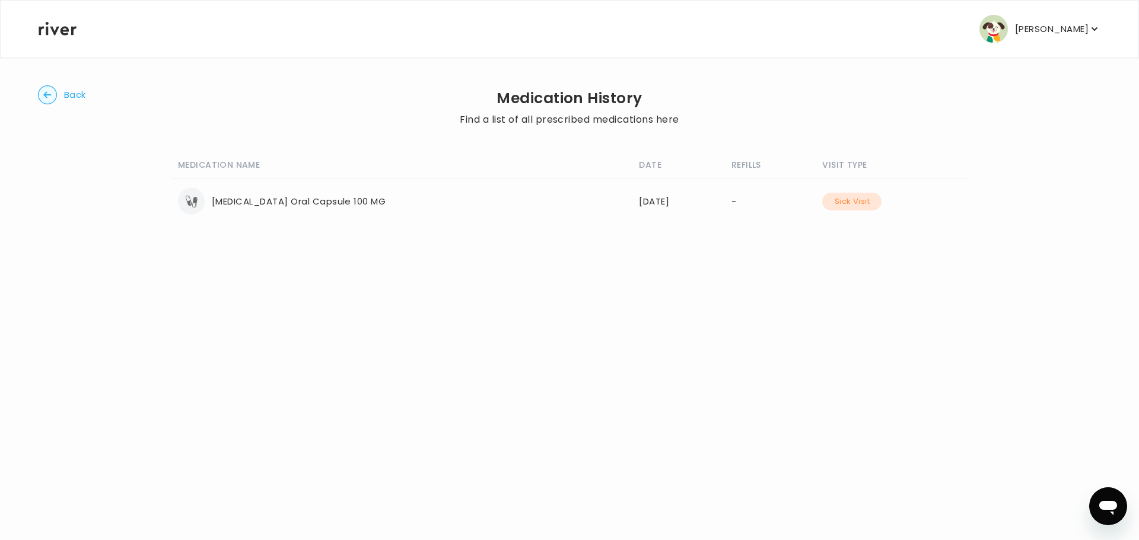
click at [44, 89] on circle "button" at bounding box center [48, 95] width 18 height 18
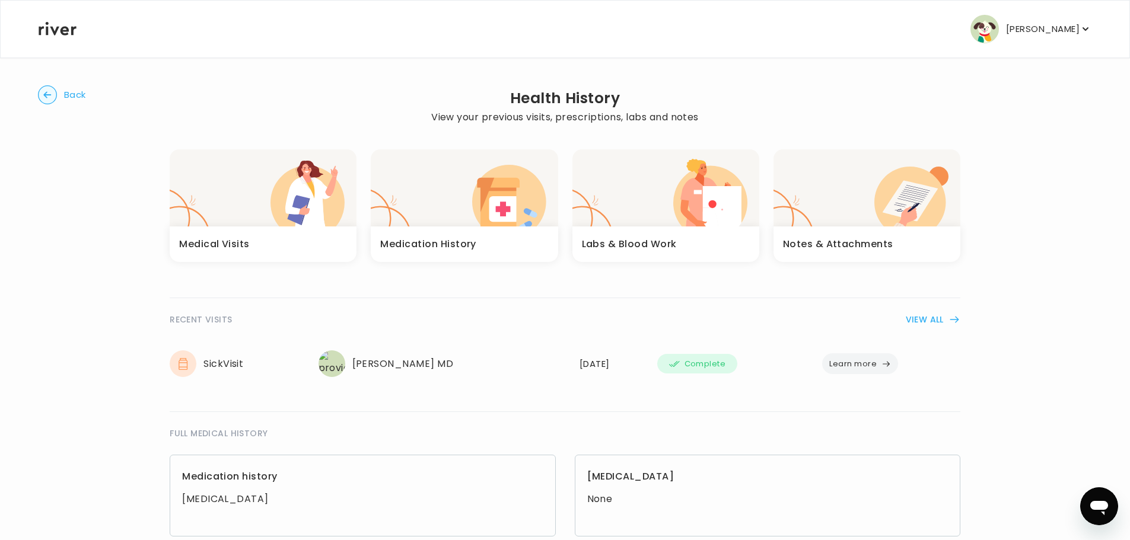
click at [604, 225] on icon "button" at bounding box center [595, 204] width 47 height 43
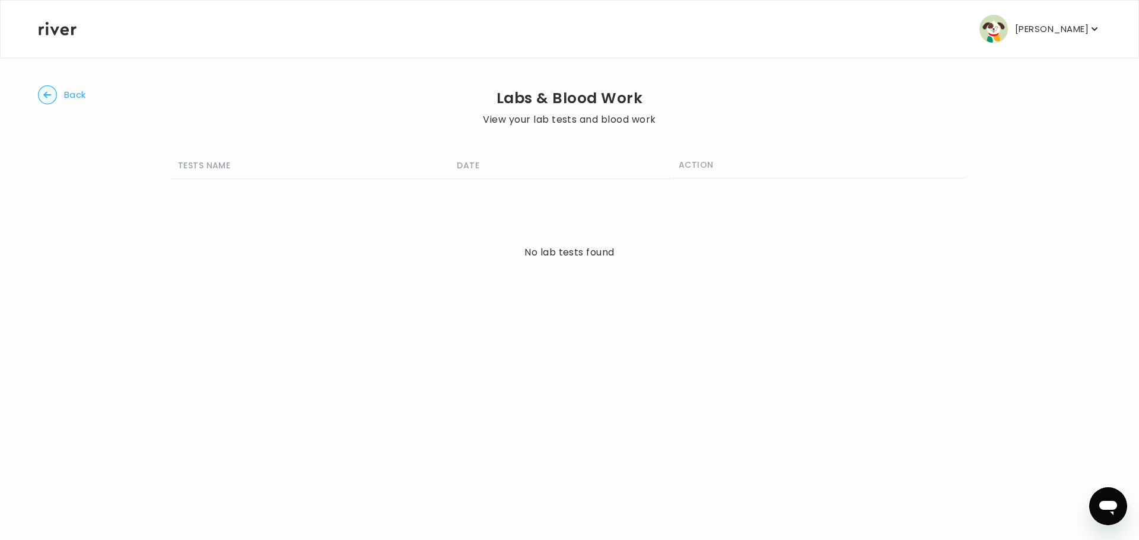
click at [47, 94] on circle "button" at bounding box center [48, 95] width 18 height 18
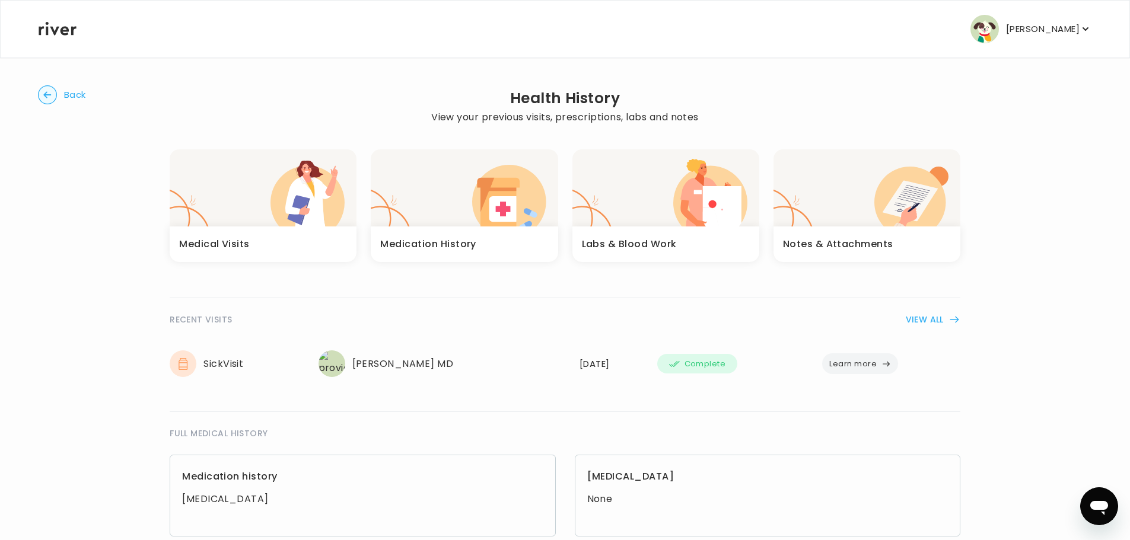
click at [216, 187] on icon "button" at bounding box center [193, 204] width 47 height 43
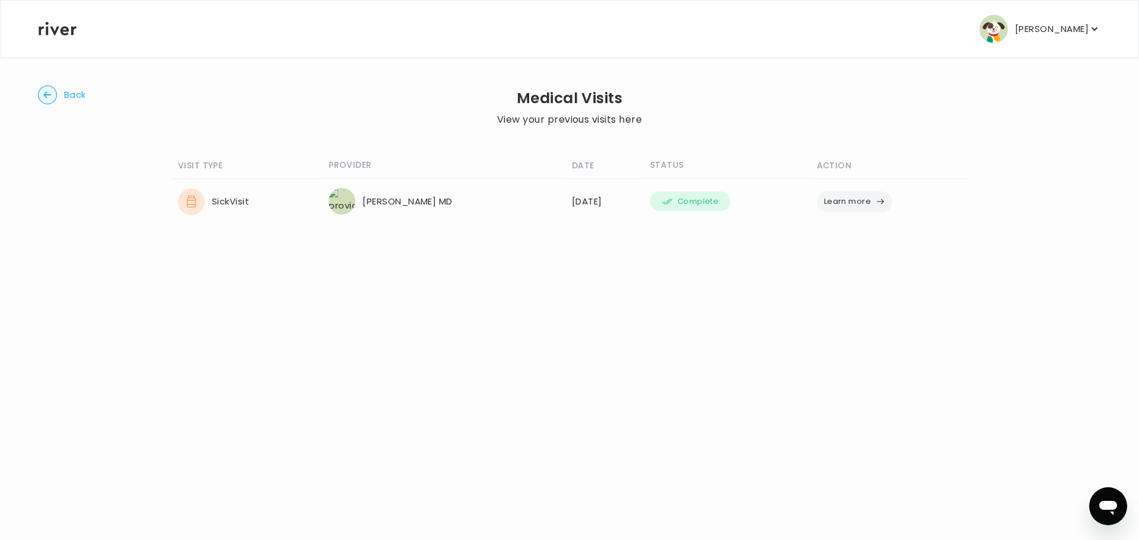
click at [40, 90] on circle "button" at bounding box center [48, 95] width 18 height 18
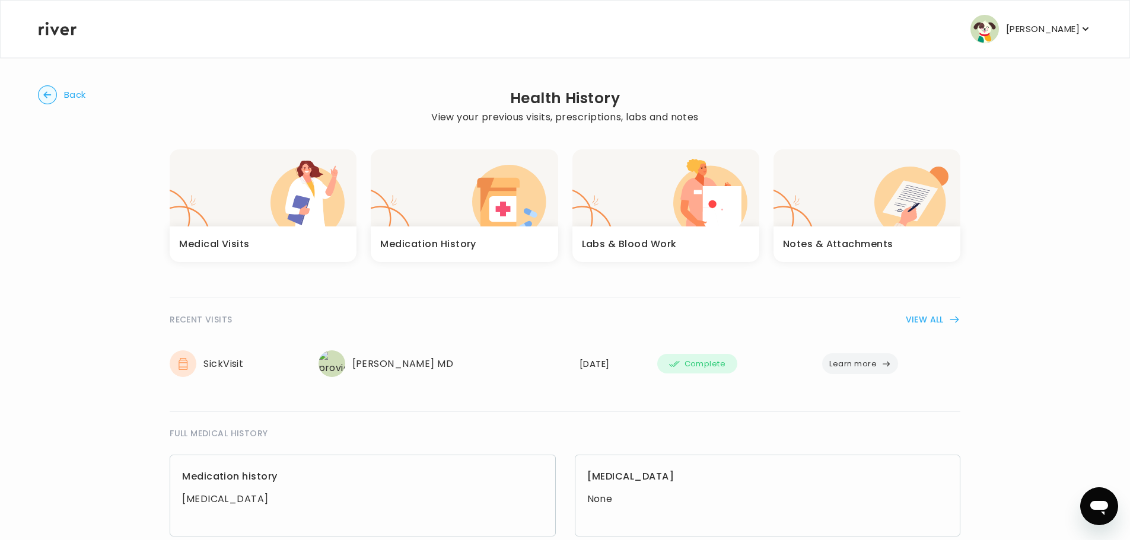
click at [40, 90] on circle "button" at bounding box center [48, 95] width 18 height 18
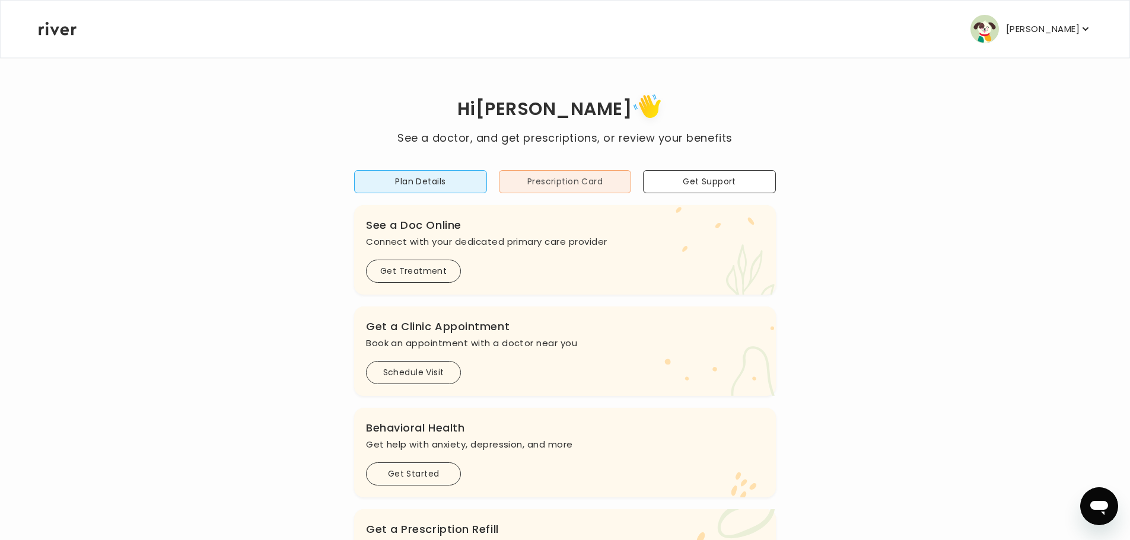
click at [544, 186] on button "Prescription Card" at bounding box center [565, 181] width 133 height 23
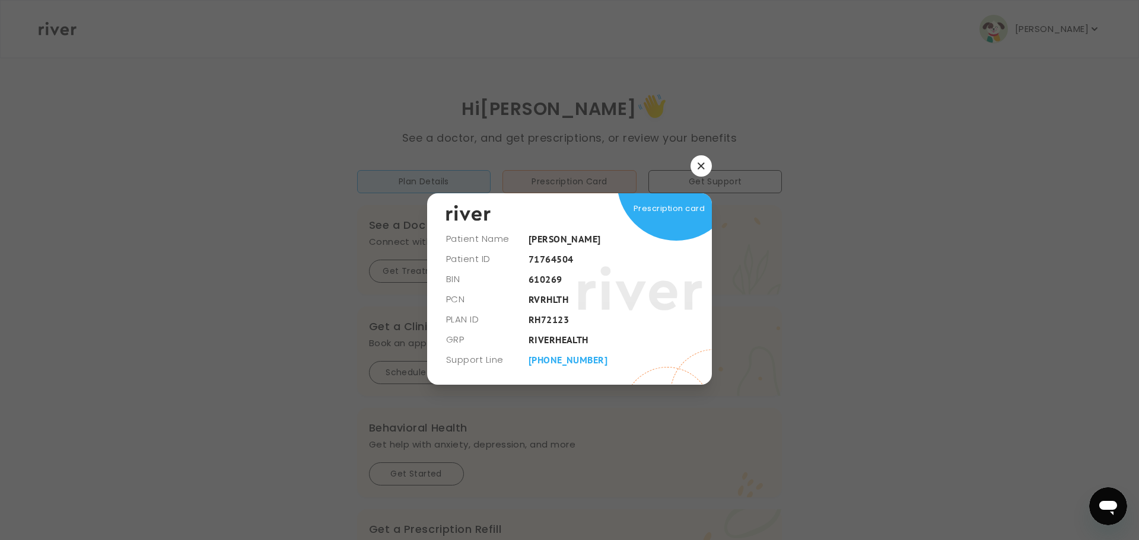
click at [696, 164] on button "button" at bounding box center [700, 165] width 21 height 21
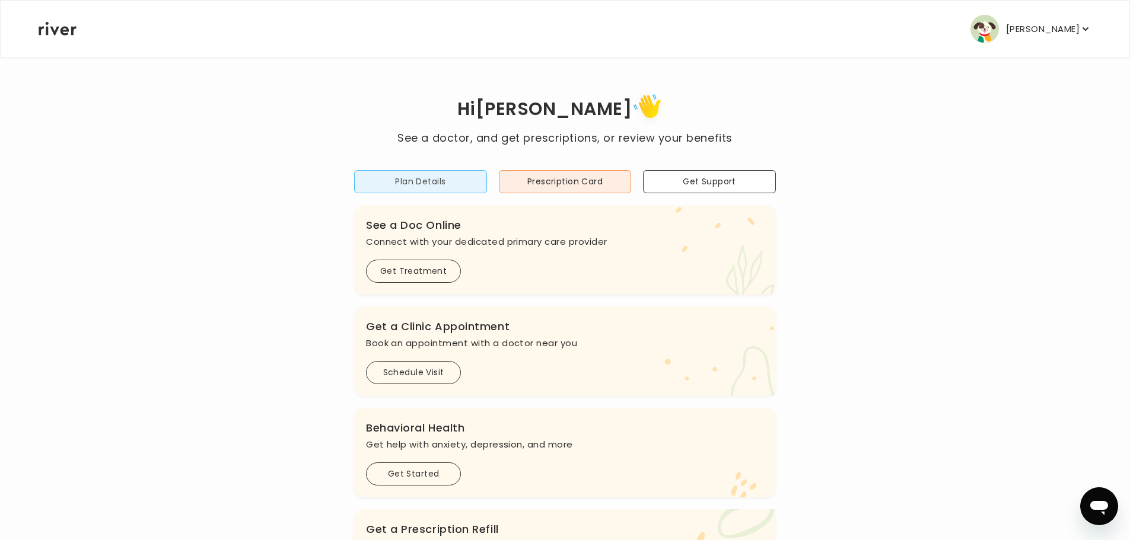
click at [401, 180] on button "Plan Details" at bounding box center [420, 181] width 133 height 23
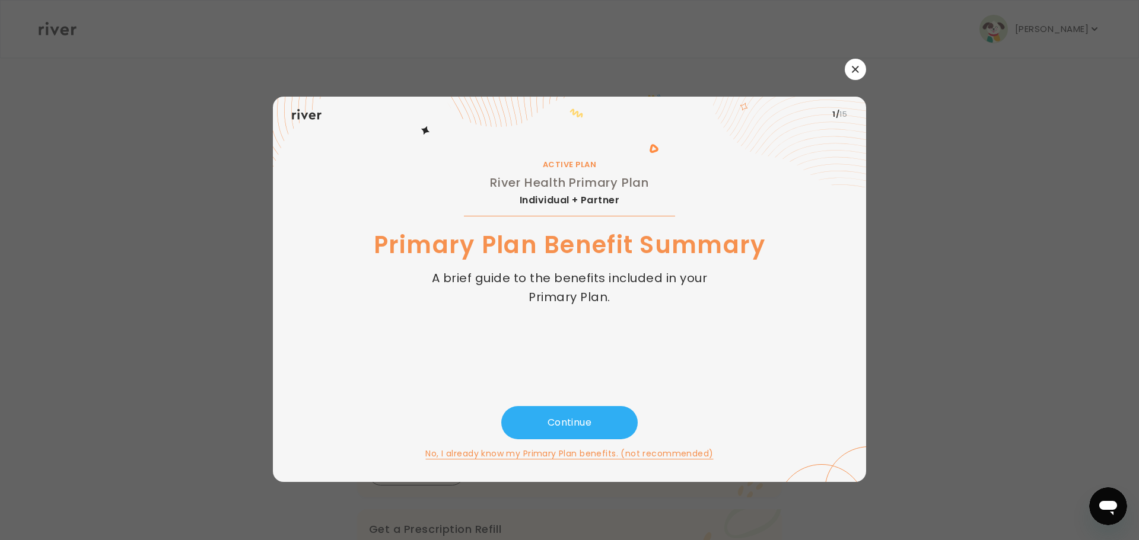
click at [858, 73] on button "button" at bounding box center [854, 69] width 21 height 21
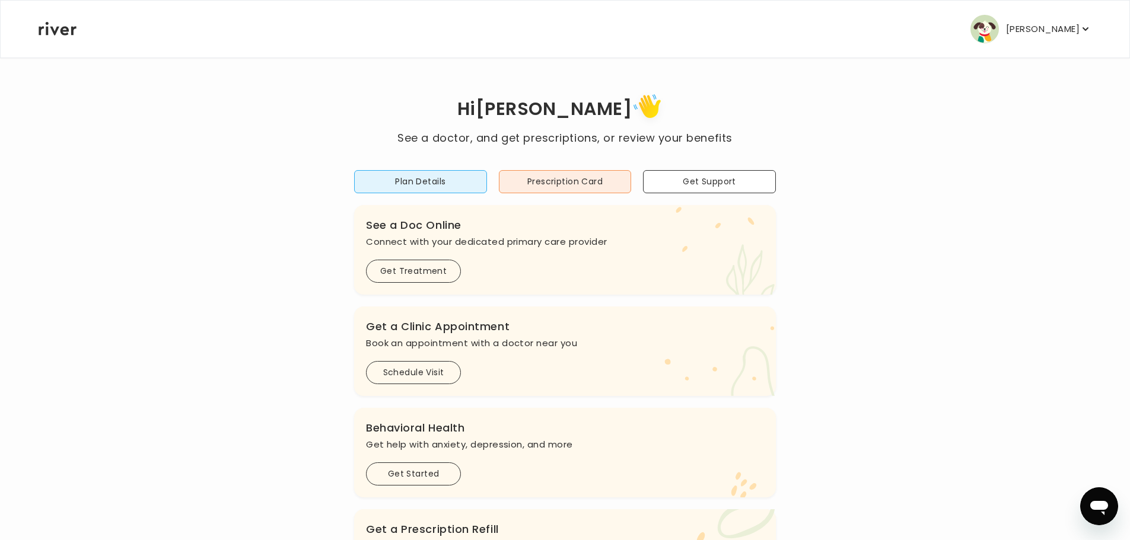
click at [1050, 36] on p "[PERSON_NAME]" at bounding box center [1043, 29] width 74 height 17
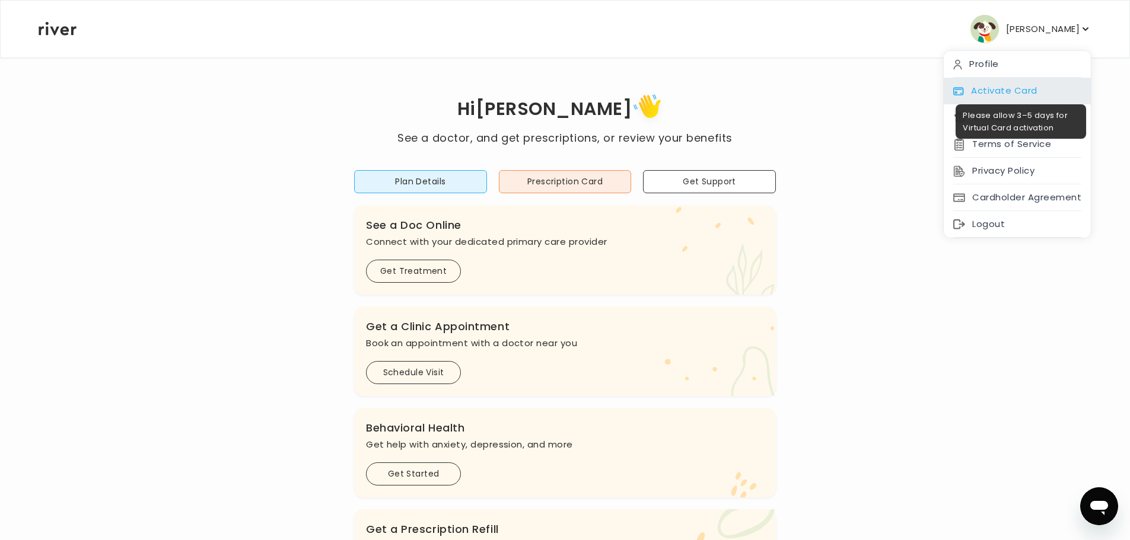
click at [1002, 91] on div "Activate Card" at bounding box center [1017, 91] width 147 height 27
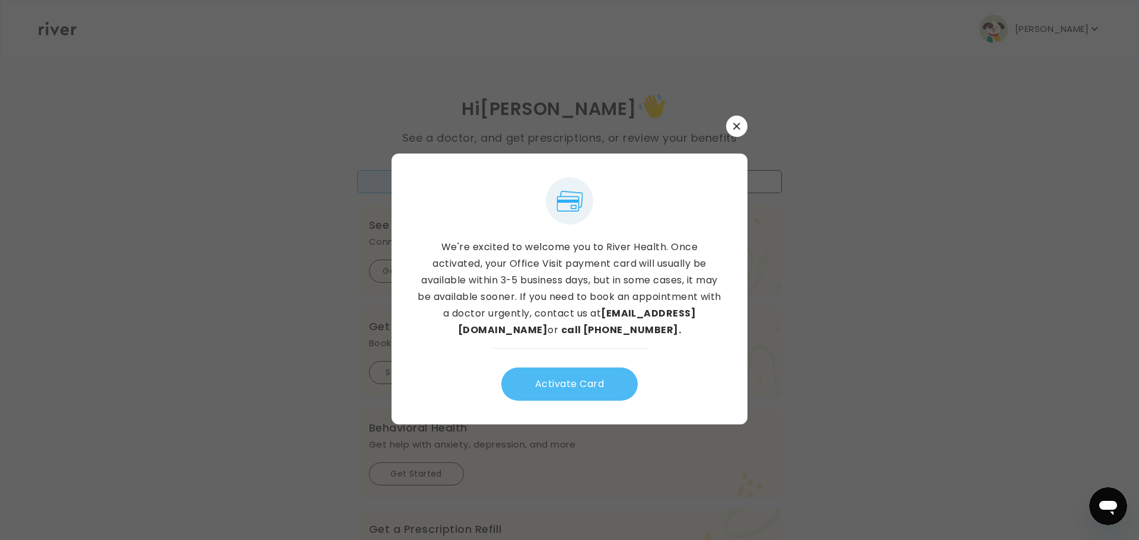
click at [573, 389] on button "Activate Card" at bounding box center [569, 384] width 136 height 33
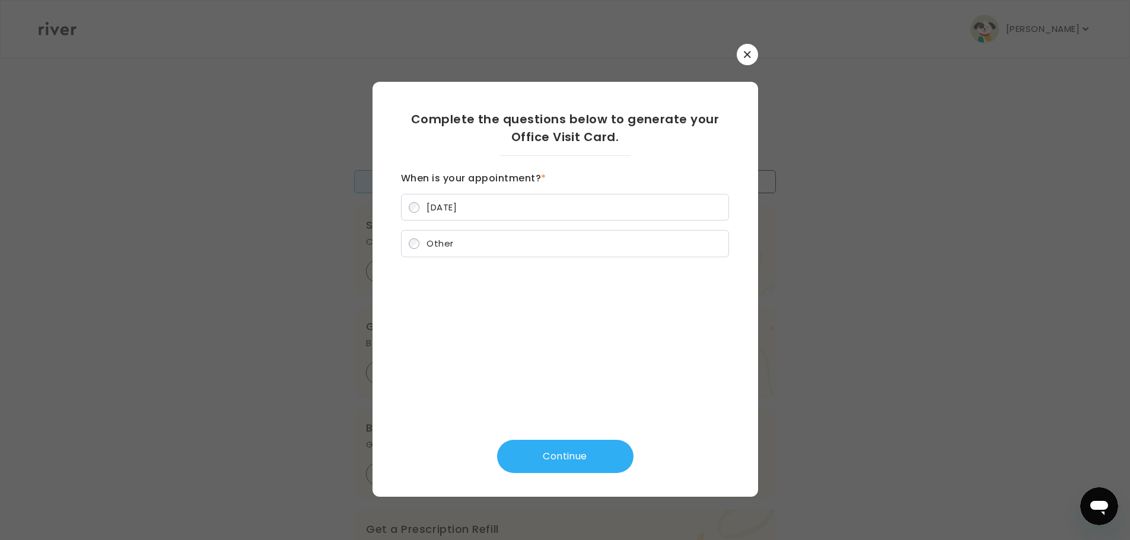
click at [449, 209] on span "[DATE]" at bounding box center [441, 207] width 30 height 12
click at [598, 455] on button "Continue" at bounding box center [565, 456] width 136 height 33
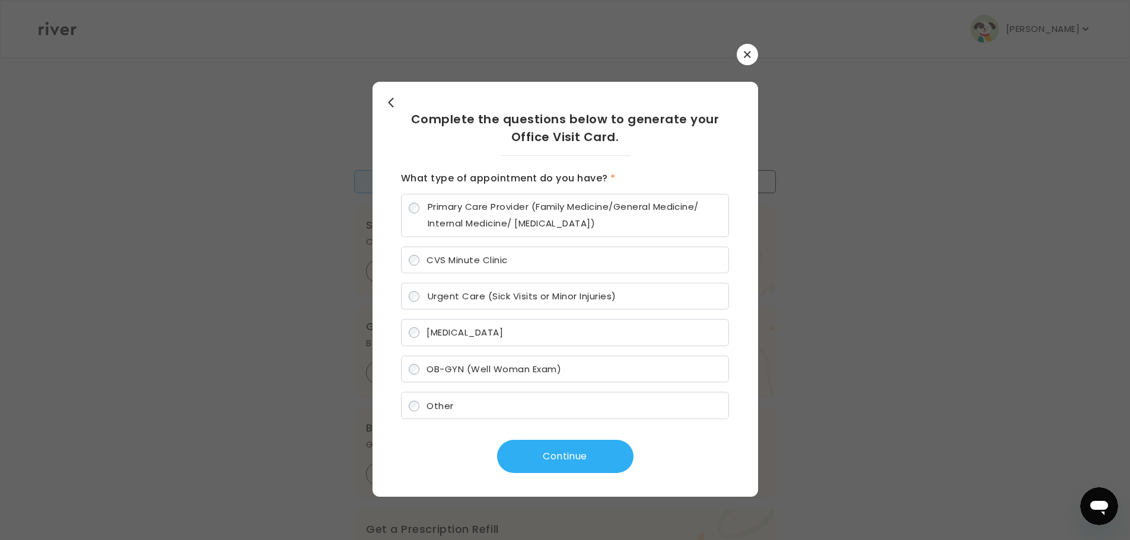
click at [493, 204] on span "Primary Care Provider (Family Medicine/General Medicine/ Internal Medicine/ [ME…" at bounding box center [575, 215] width 294 height 33
click at [578, 458] on button "Continue" at bounding box center [565, 456] width 136 height 33
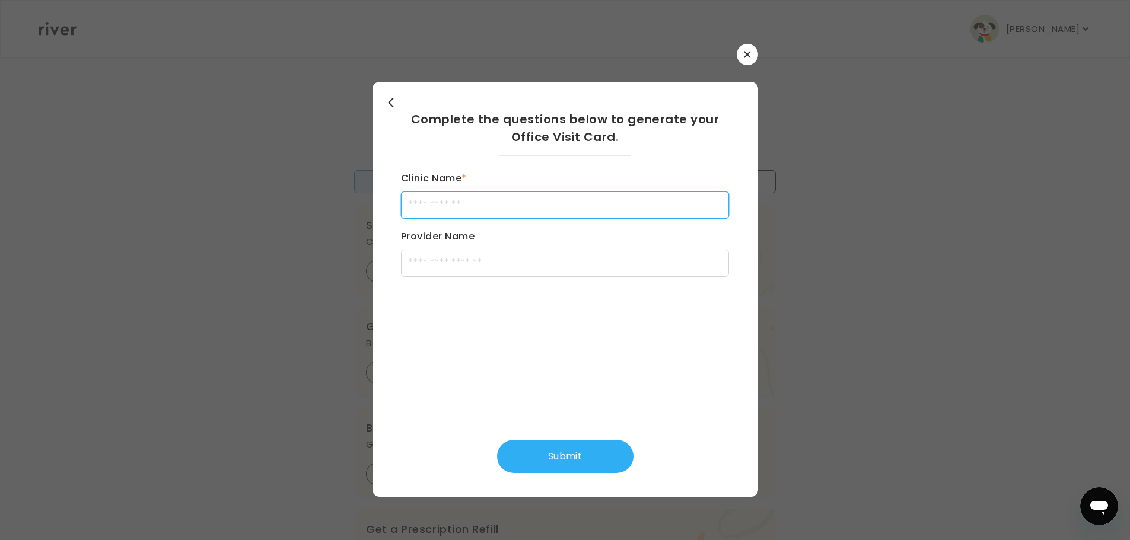
click at [468, 208] on input "Clinic Name *" at bounding box center [565, 205] width 328 height 27
click at [476, 208] on input "*****" at bounding box center [565, 205] width 328 height 27
type input "**********"
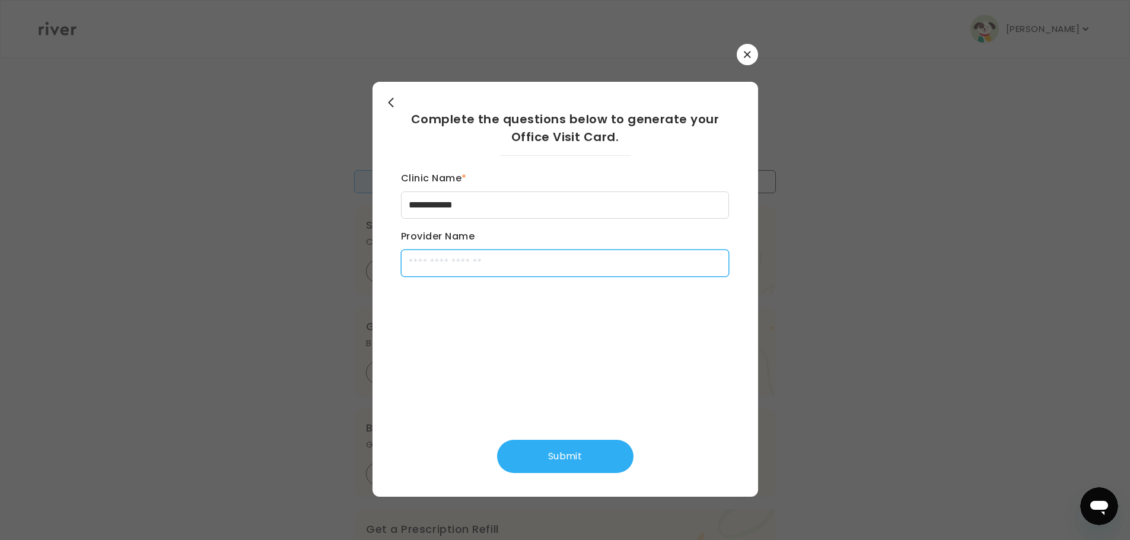
click at [472, 267] on input "Provider Name" at bounding box center [565, 263] width 328 height 27
type input "**********"
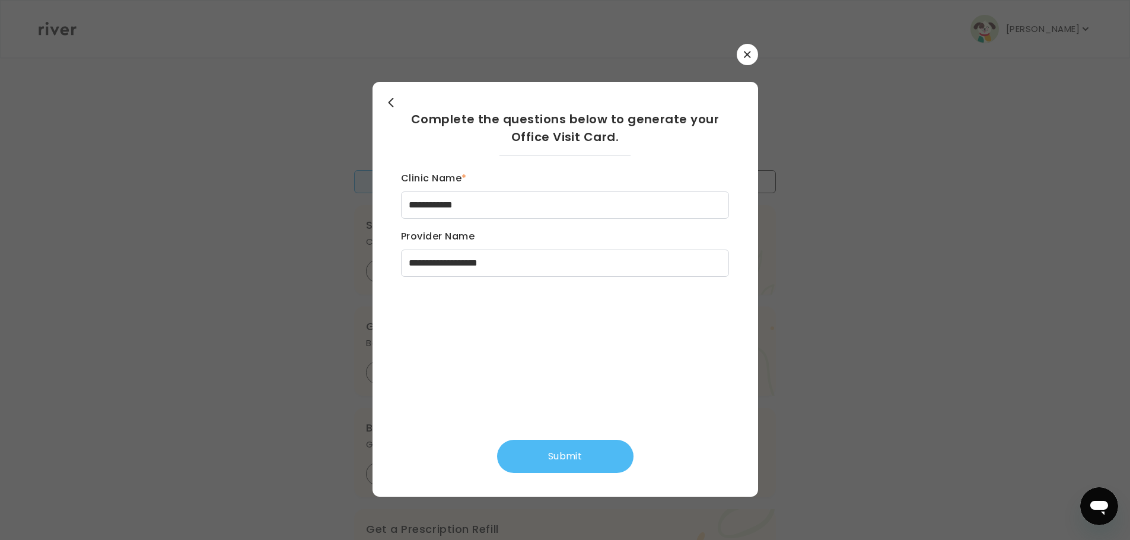
click at [549, 467] on button "Submit" at bounding box center [565, 456] width 136 height 33
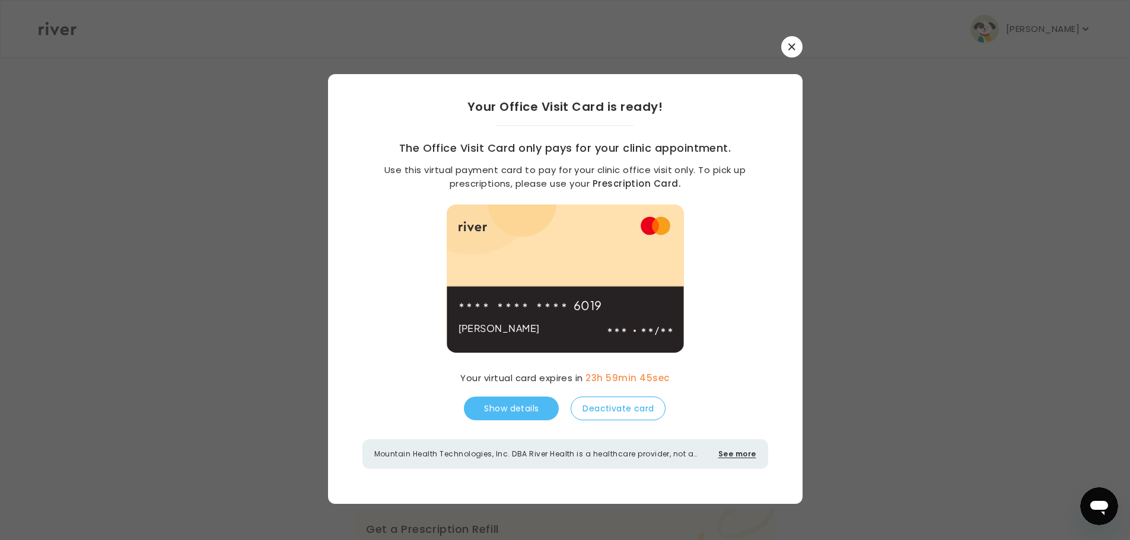
click at [518, 412] on button "Show details" at bounding box center [511, 409] width 95 height 24
click at [793, 46] on icon "button" at bounding box center [791, 46] width 7 height 7
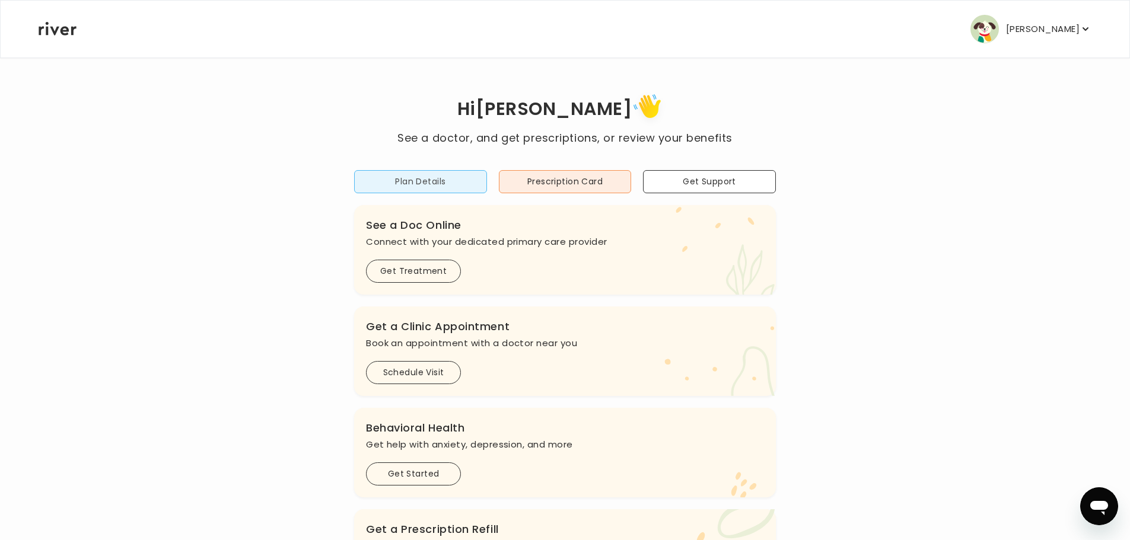
click at [436, 181] on button "Plan Details" at bounding box center [420, 181] width 133 height 23
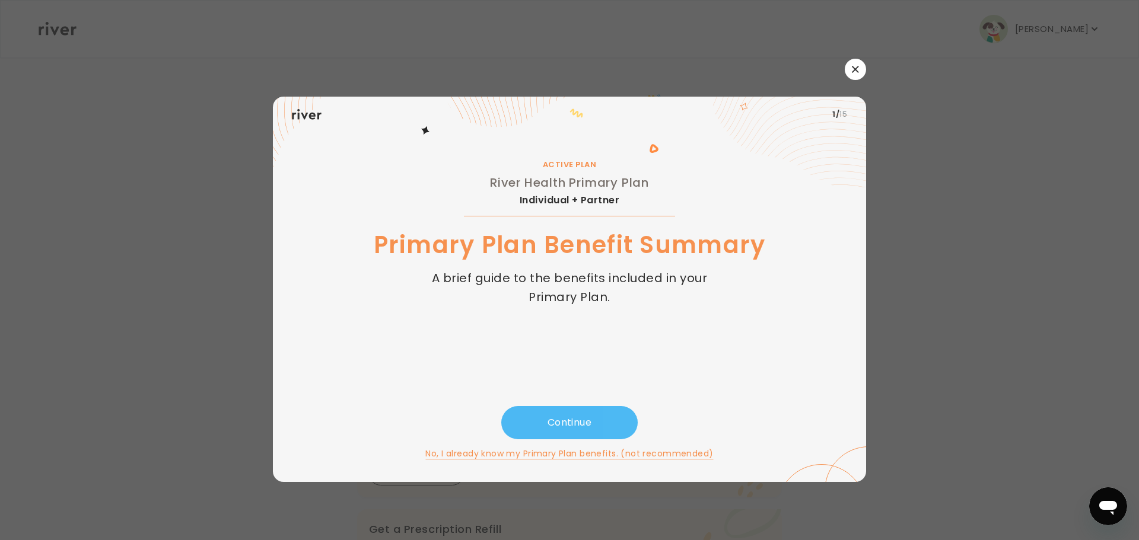
click at [615, 412] on button "Continue" at bounding box center [569, 422] width 136 height 33
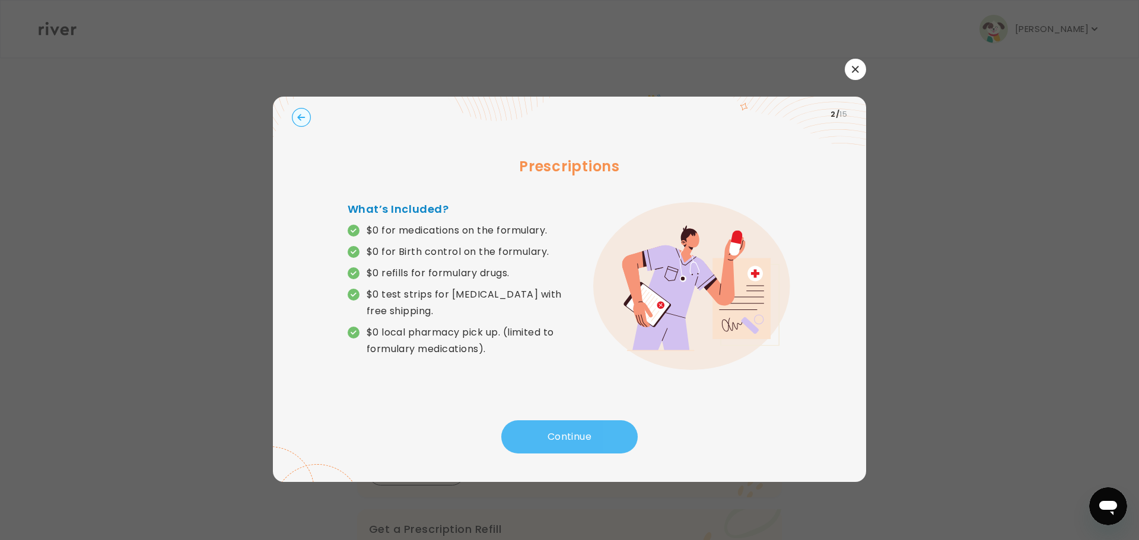
click at [608, 430] on button "Continue" at bounding box center [569, 436] width 136 height 33
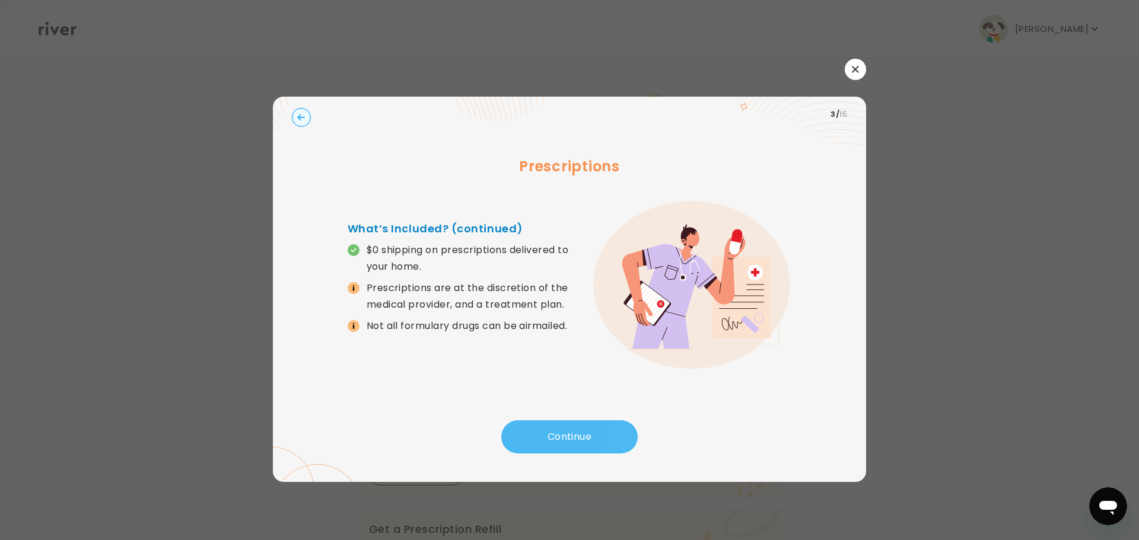
click at [608, 430] on button "Continue" at bounding box center [569, 436] width 136 height 33
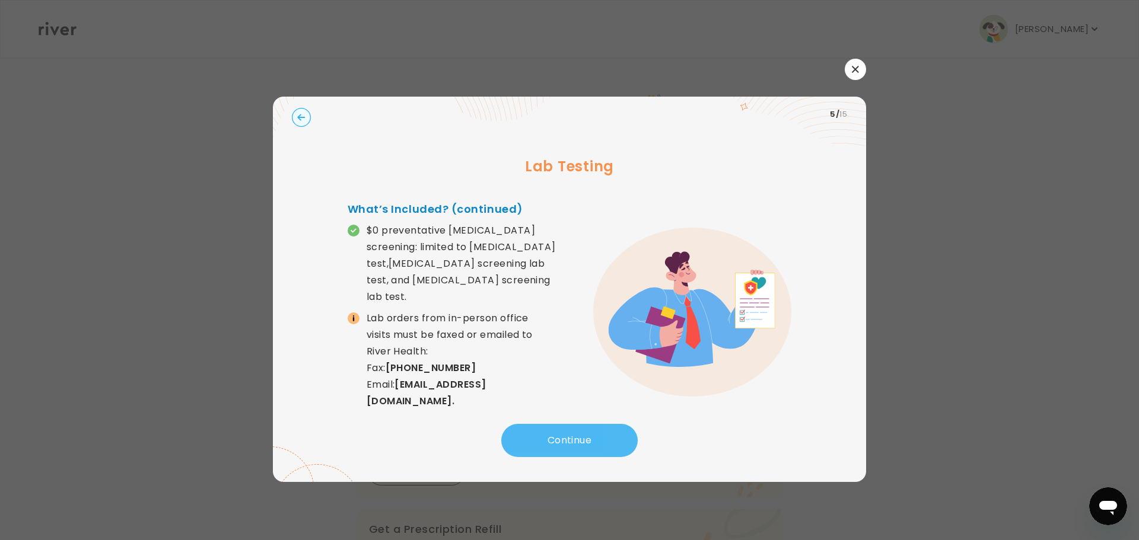
click at [607, 430] on button "Continue" at bounding box center [569, 440] width 136 height 33
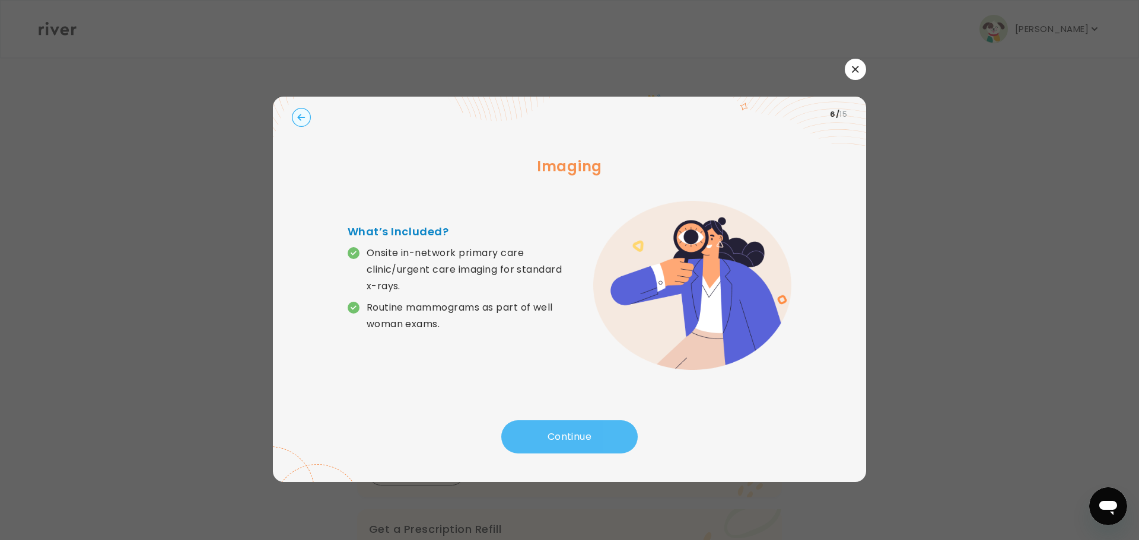
click at [605, 431] on button "Continue" at bounding box center [569, 436] width 136 height 33
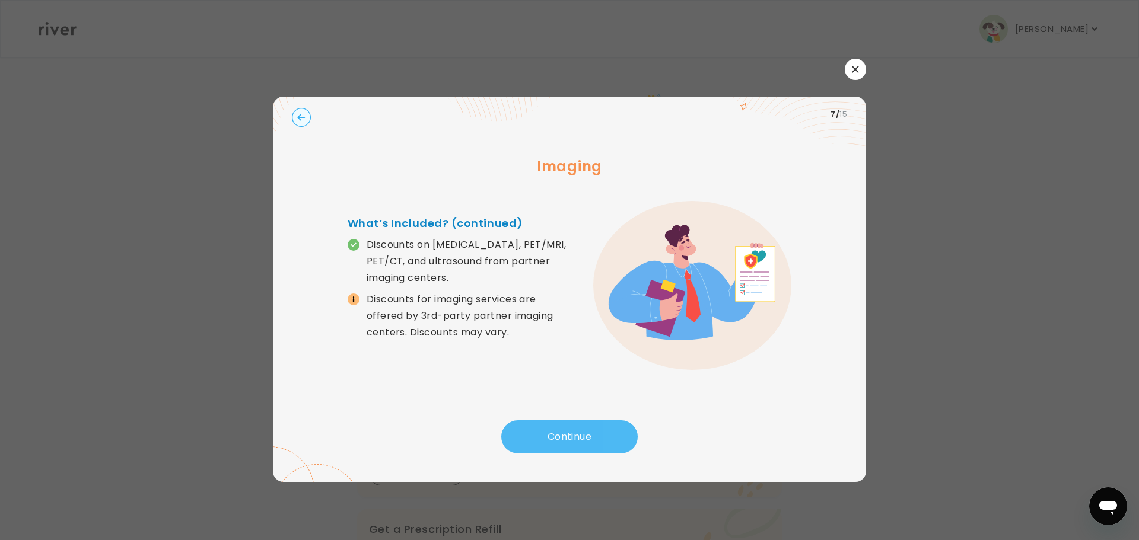
click at [604, 432] on button "Continue" at bounding box center [569, 436] width 136 height 33
click at [603, 432] on button "Continue" at bounding box center [569, 436] width 136 height 33
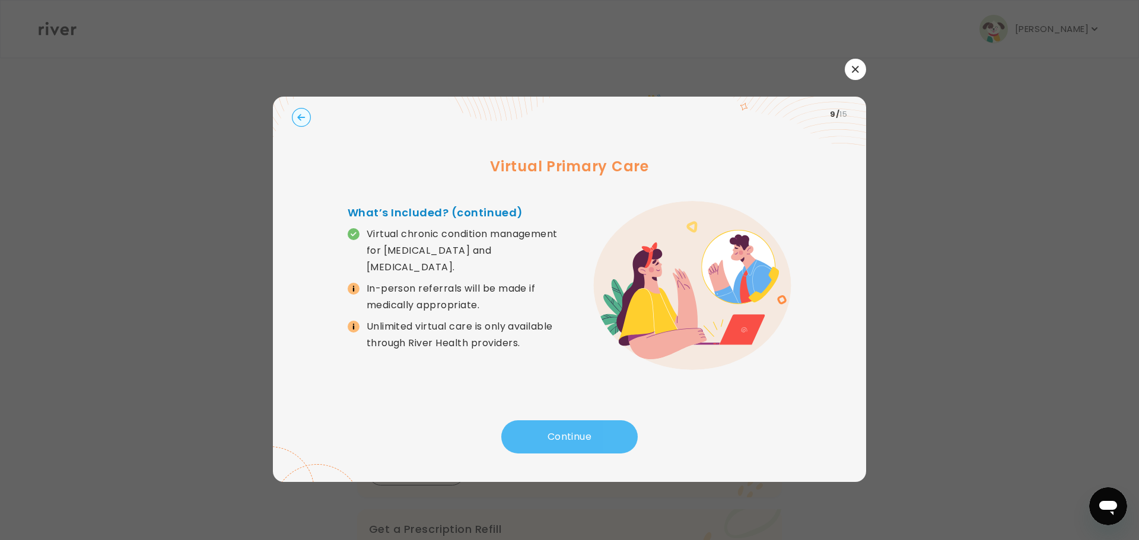
click at [602, 432] on button "Continue" at bounding box center [569, 436] width 136 height 33
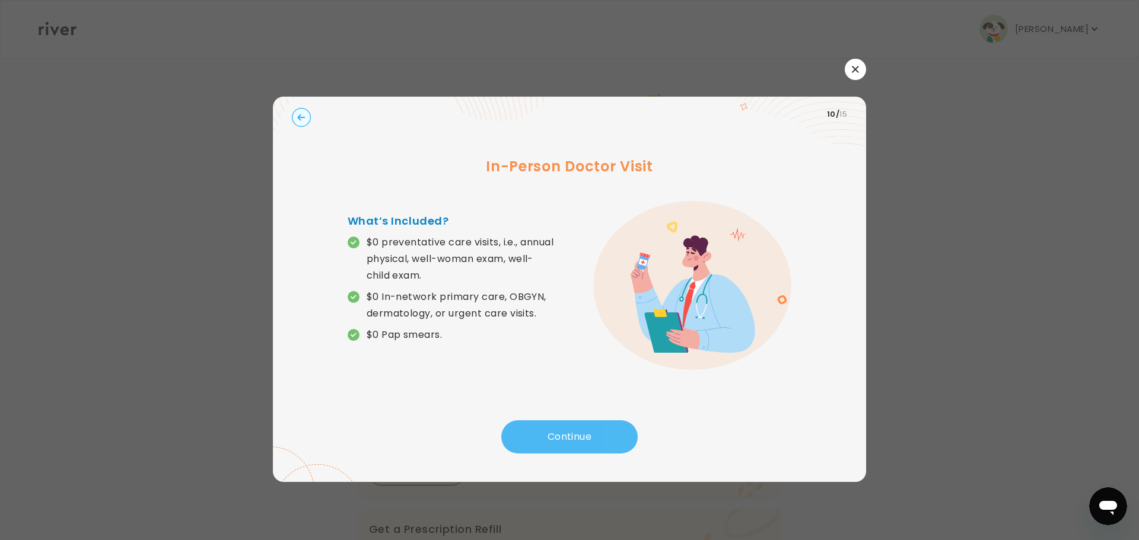
click at [601, 431] on button "Continue" at bounding box center [569, 436] width 136 height 33
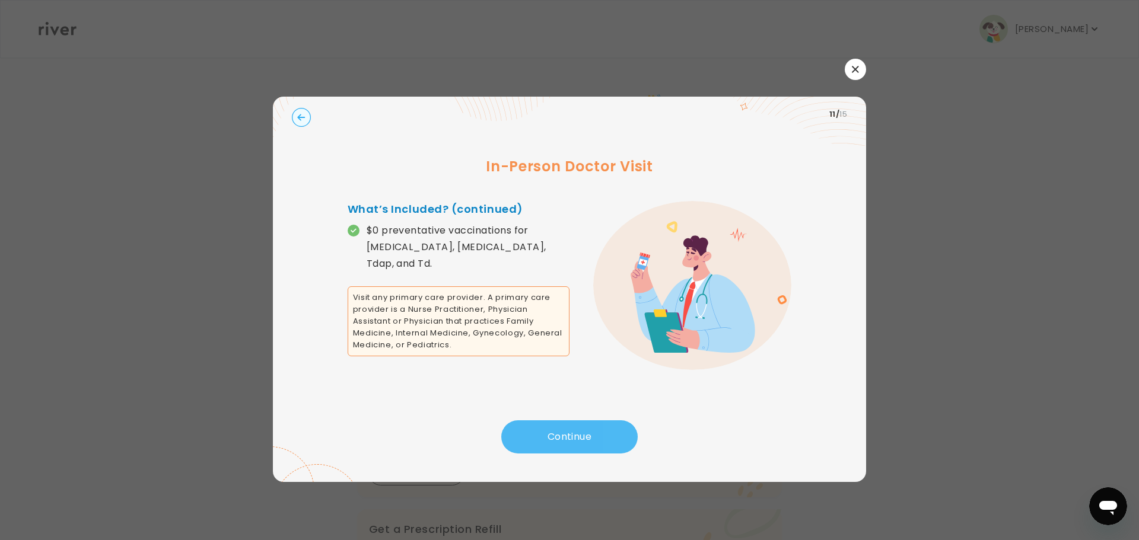
click at [601, 431] on button "Continue" at bounding box center [569, 436] width 136 height 33
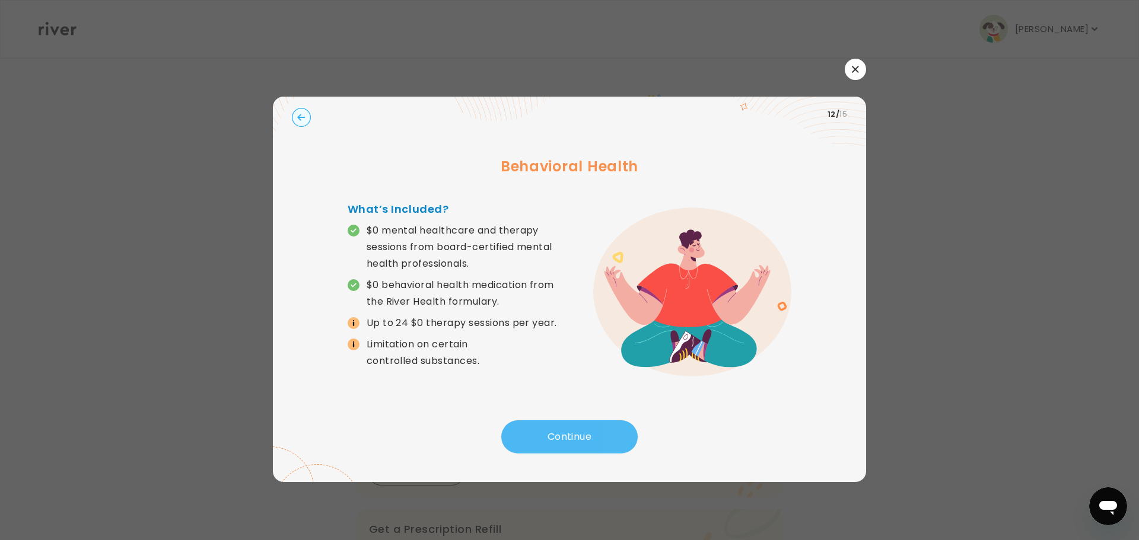
click at [600, 431] on button "Continue" at bounding box center [569, 436] width 136 height 33
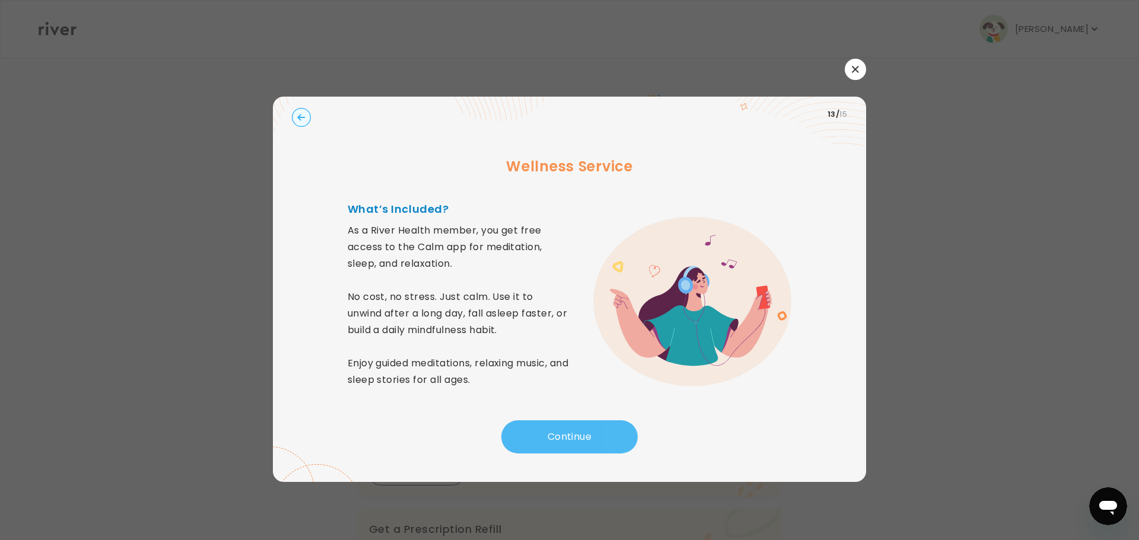
click at [597, 430] on button "Continue" at bounding box center [569, 436] width 136 height 33
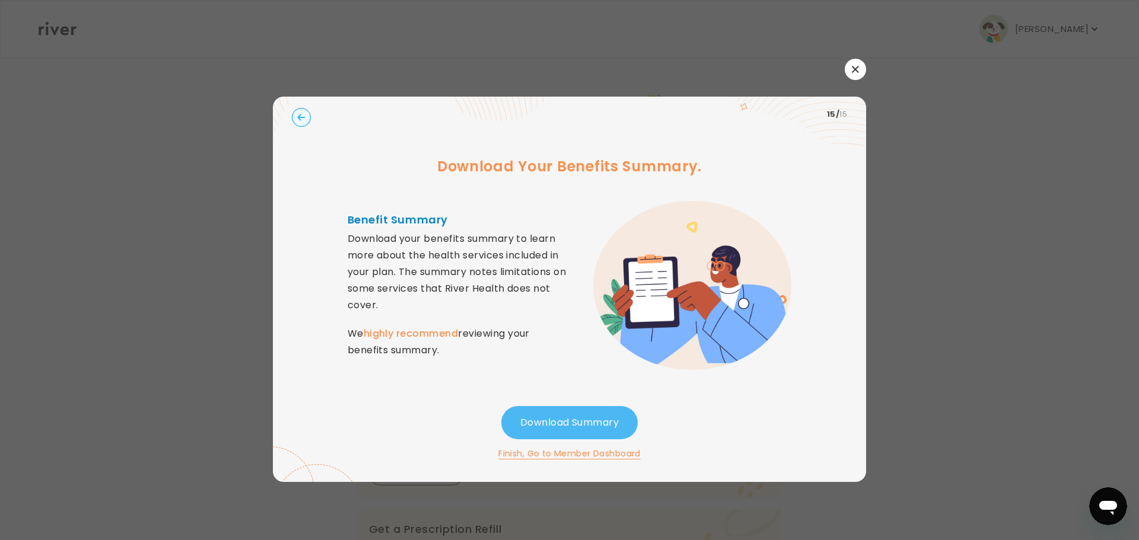
click at [595, 430] on button "Download Summary" at bounding box center [569, 422] width 136 height 33
